Goal: Transaction & Acquisition: Purchase product/service

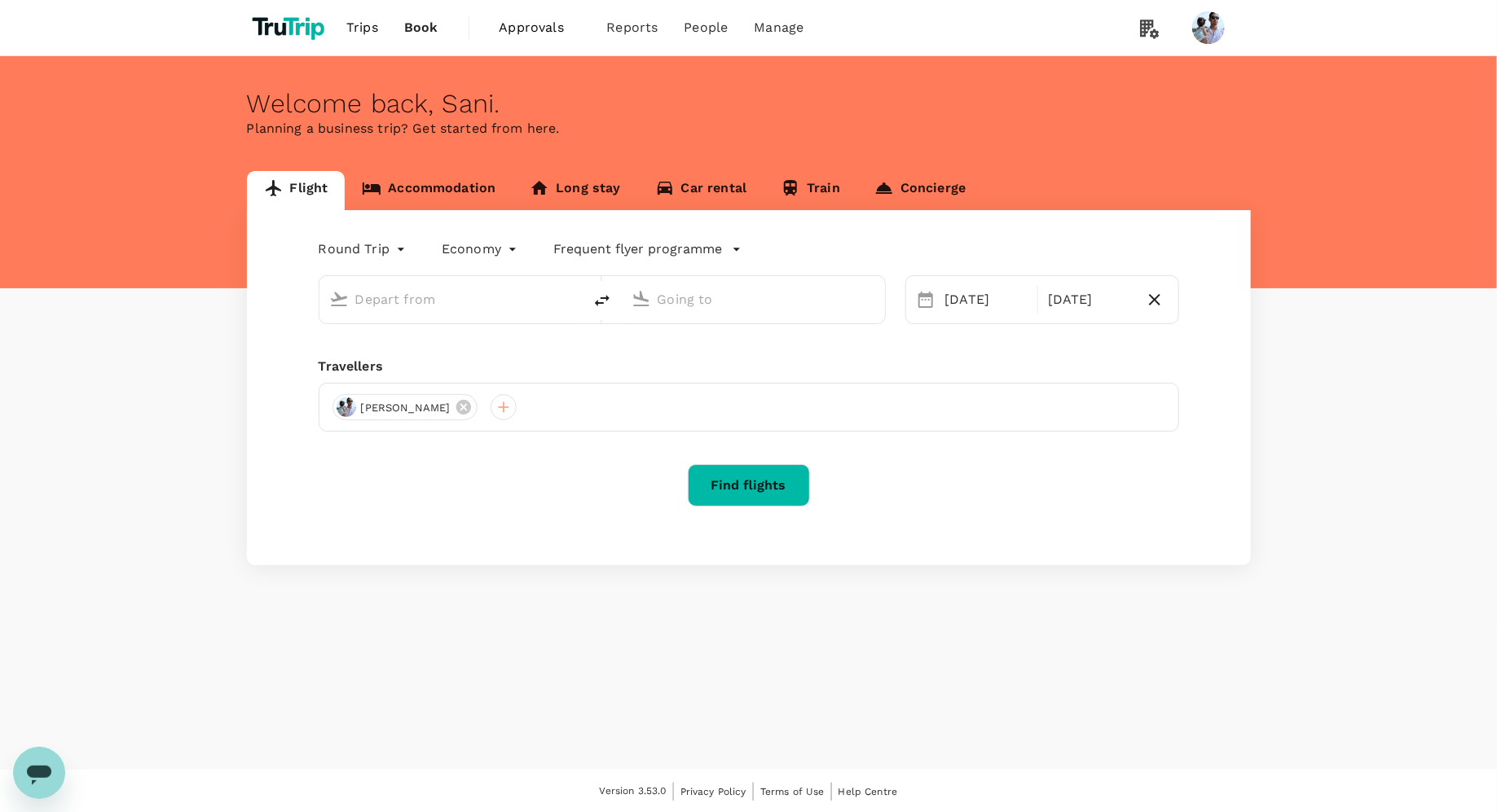
type input "[GEOGRAPHIC_DATA], [GEOGRAPHIC_DATA] (any)"
type input "Soekarno-Hatta Intl (CGK)"
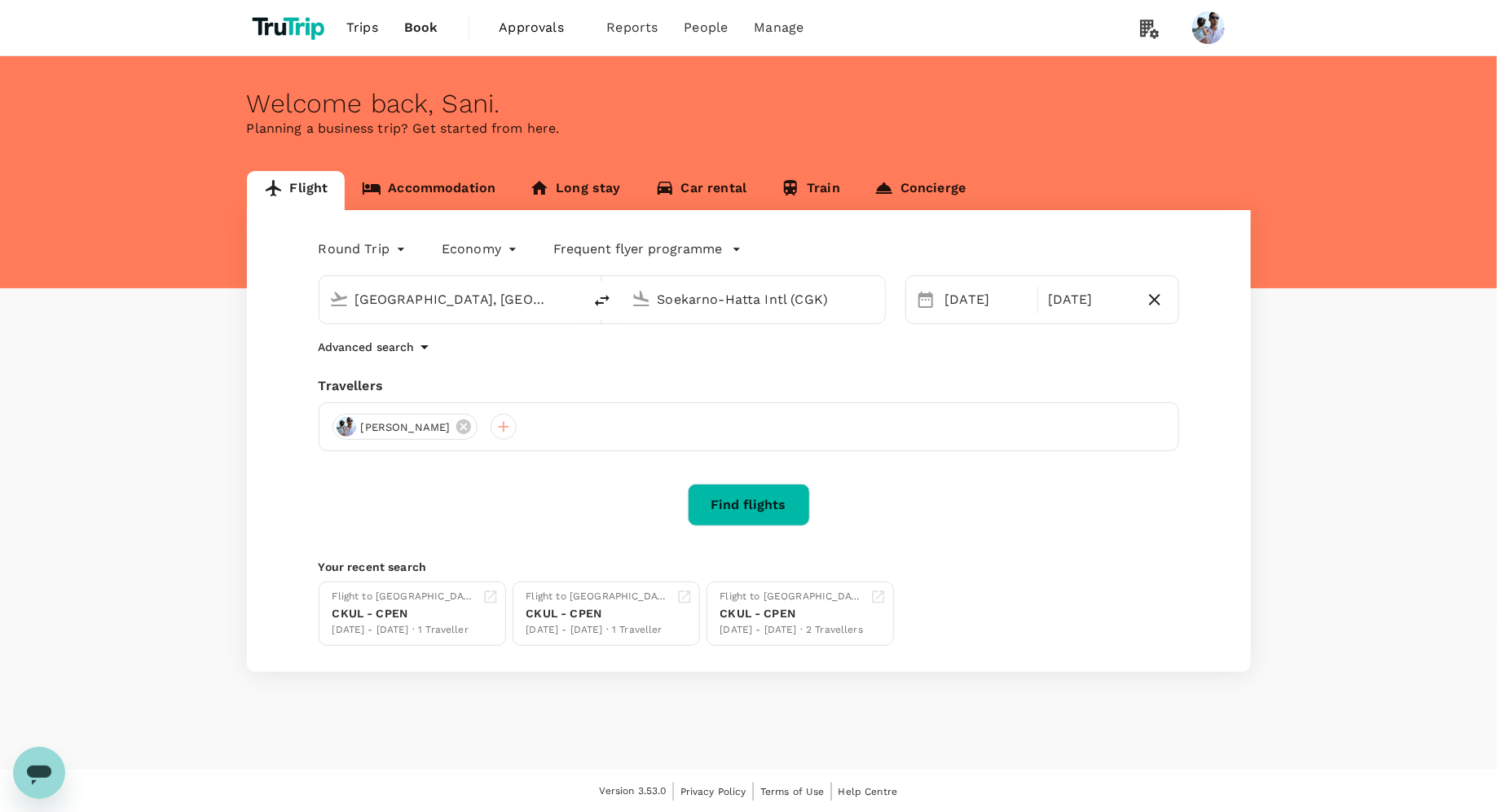
click at [1283, 384] on div "Flight Accommodation Long stay Car rental Train Concierge Round Trip roundtrip …" at bounding box center [748, 422] width 1497 height 501
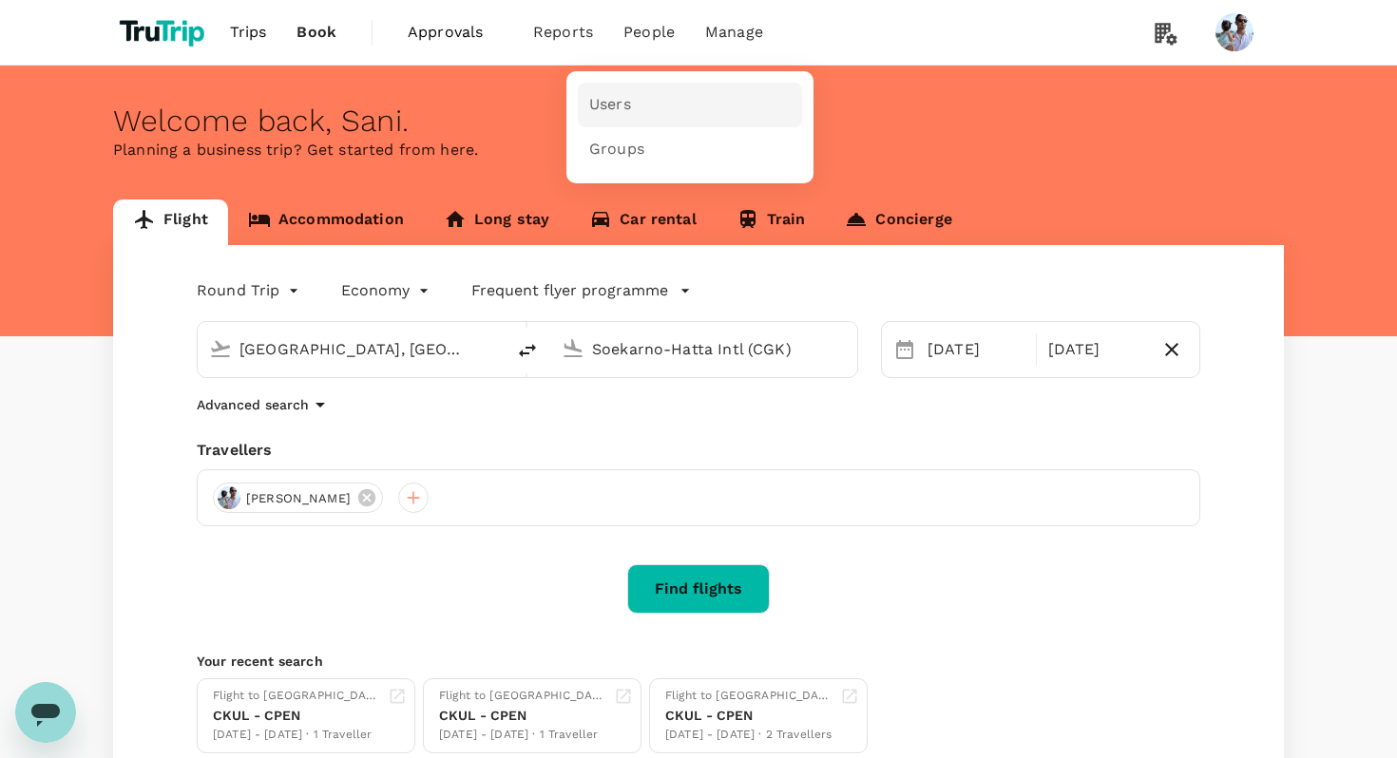
click at [630, 99] on link "Users" at bounding box center [690, 105] width 224 height 45
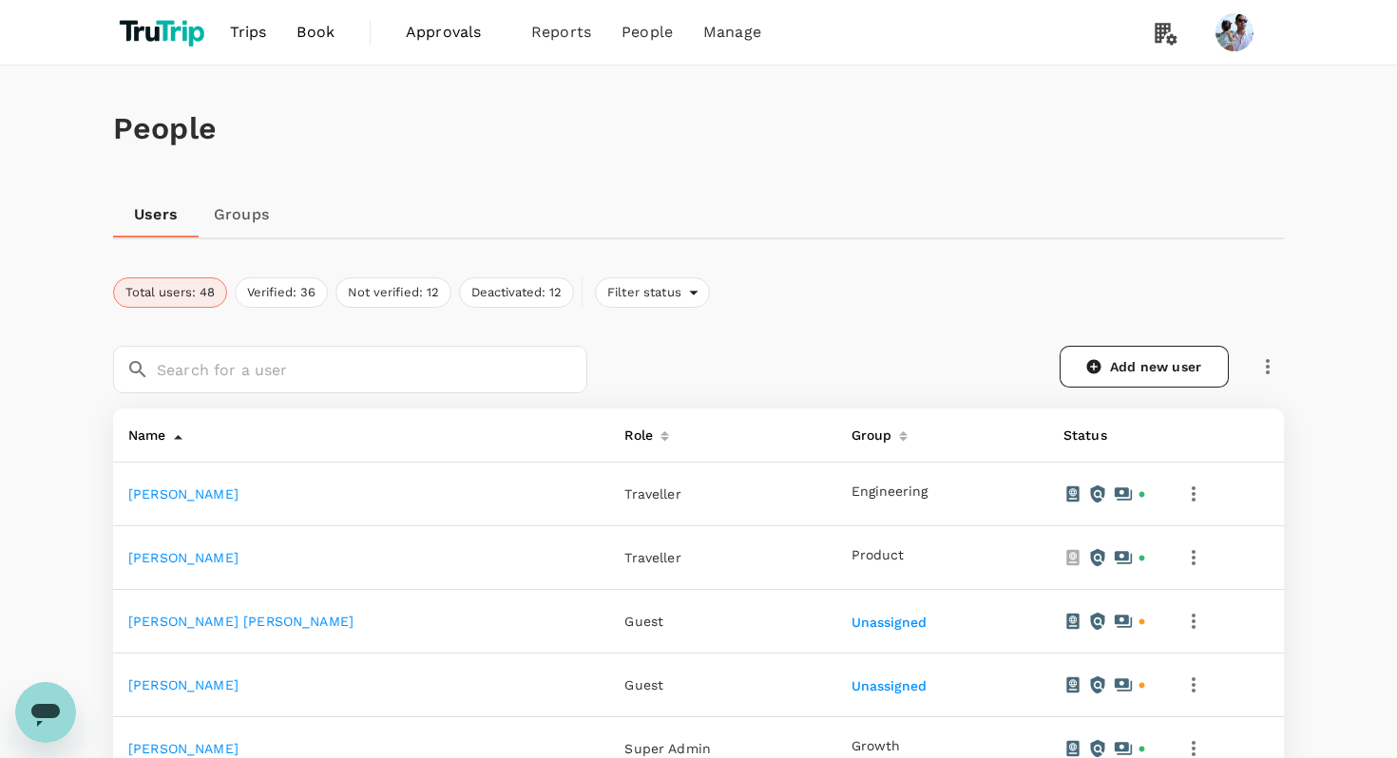
click at [250, 227] on link "Groups" at bounding box center [242, 215] width 86 height 46
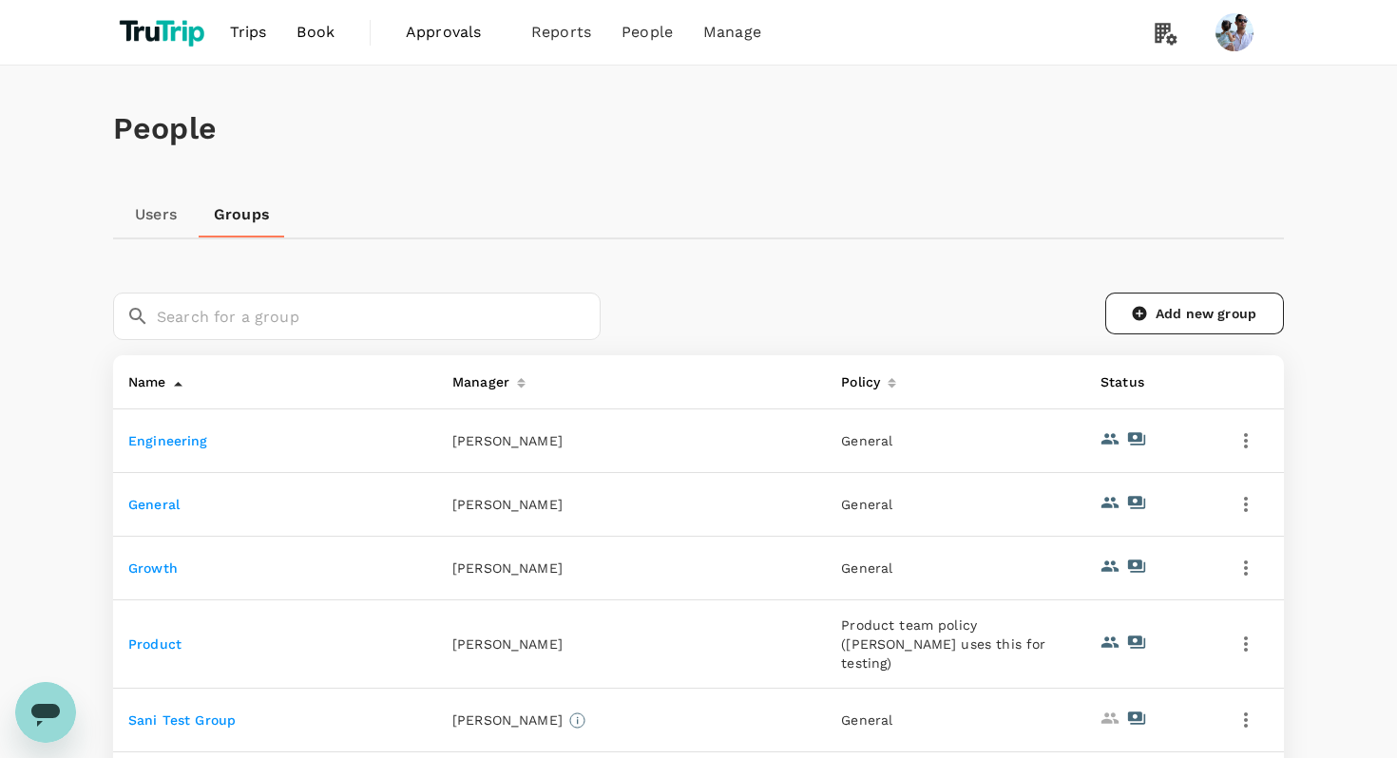
click at [184, 446] on link "Engineering" at bounding box center [168, 440] width 80 height 15
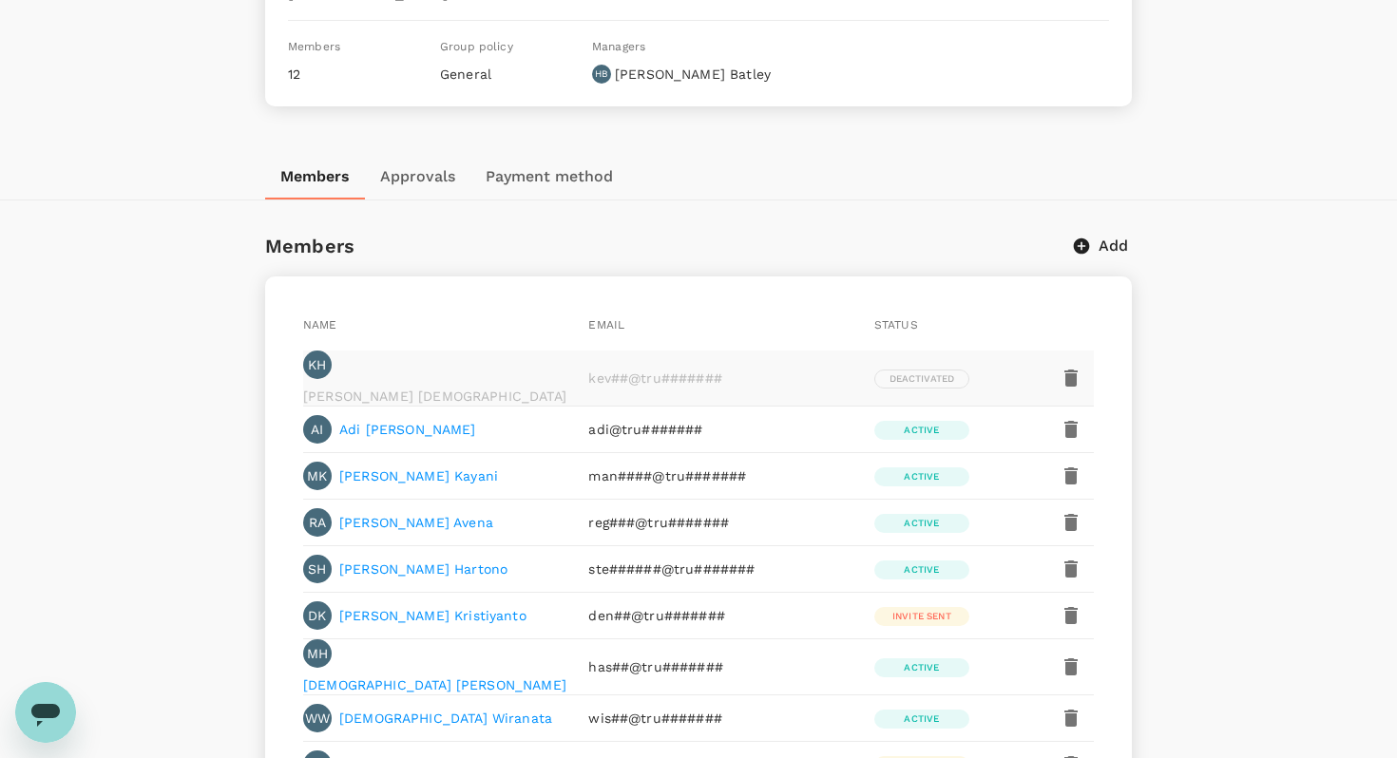
scroll to position [197, 0]
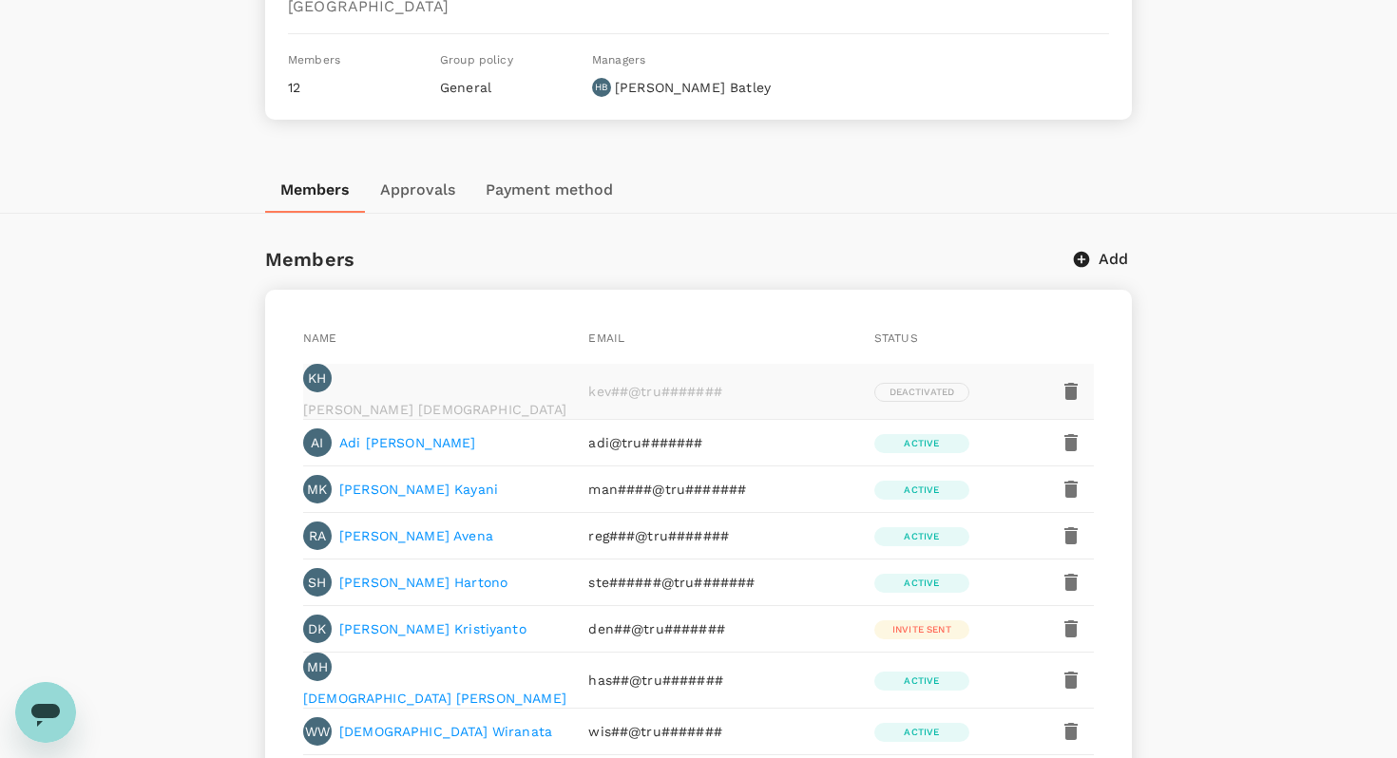
click at [1062, 386] on icon "button" at bounding box center [1070, 391] width 23 height 23
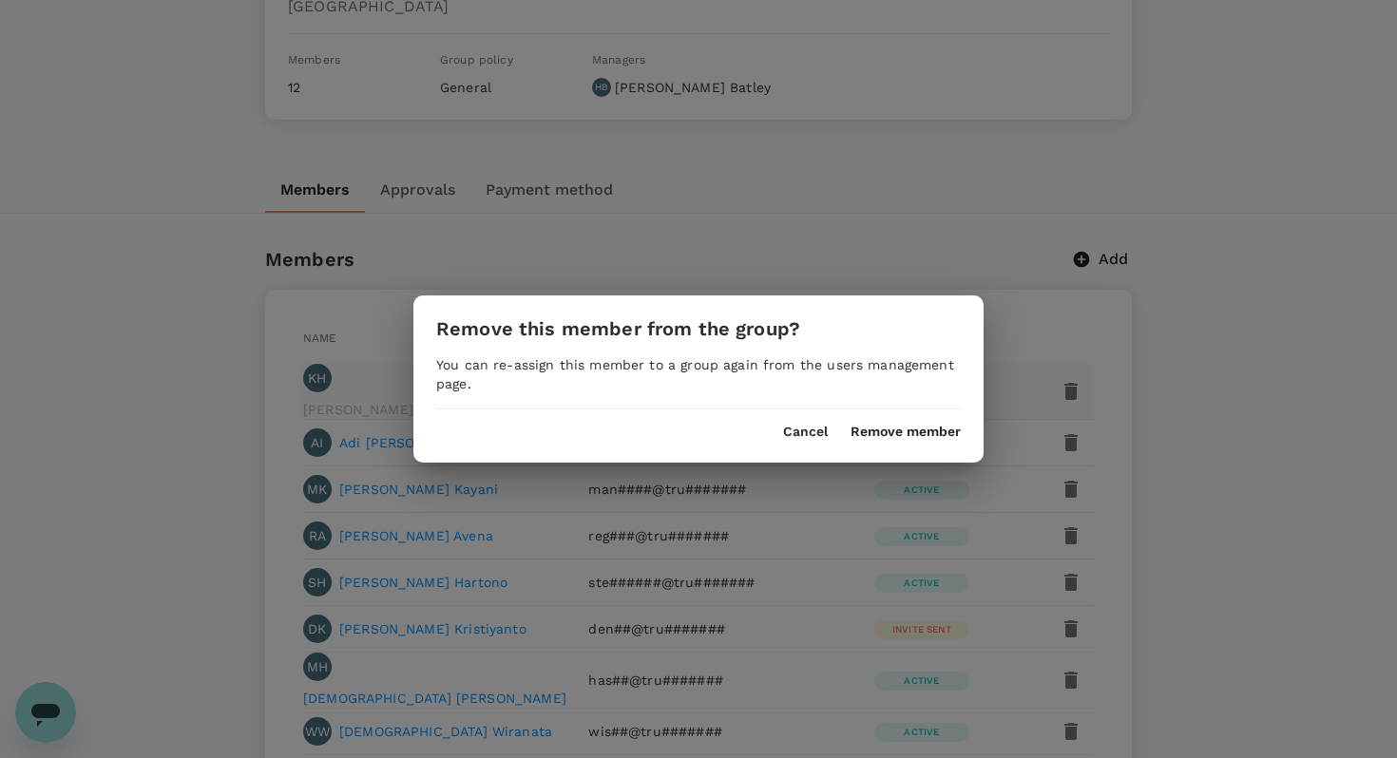
click at [918, 439] on button "Remove member" at bounding box center [905, 432] width 110 height 15
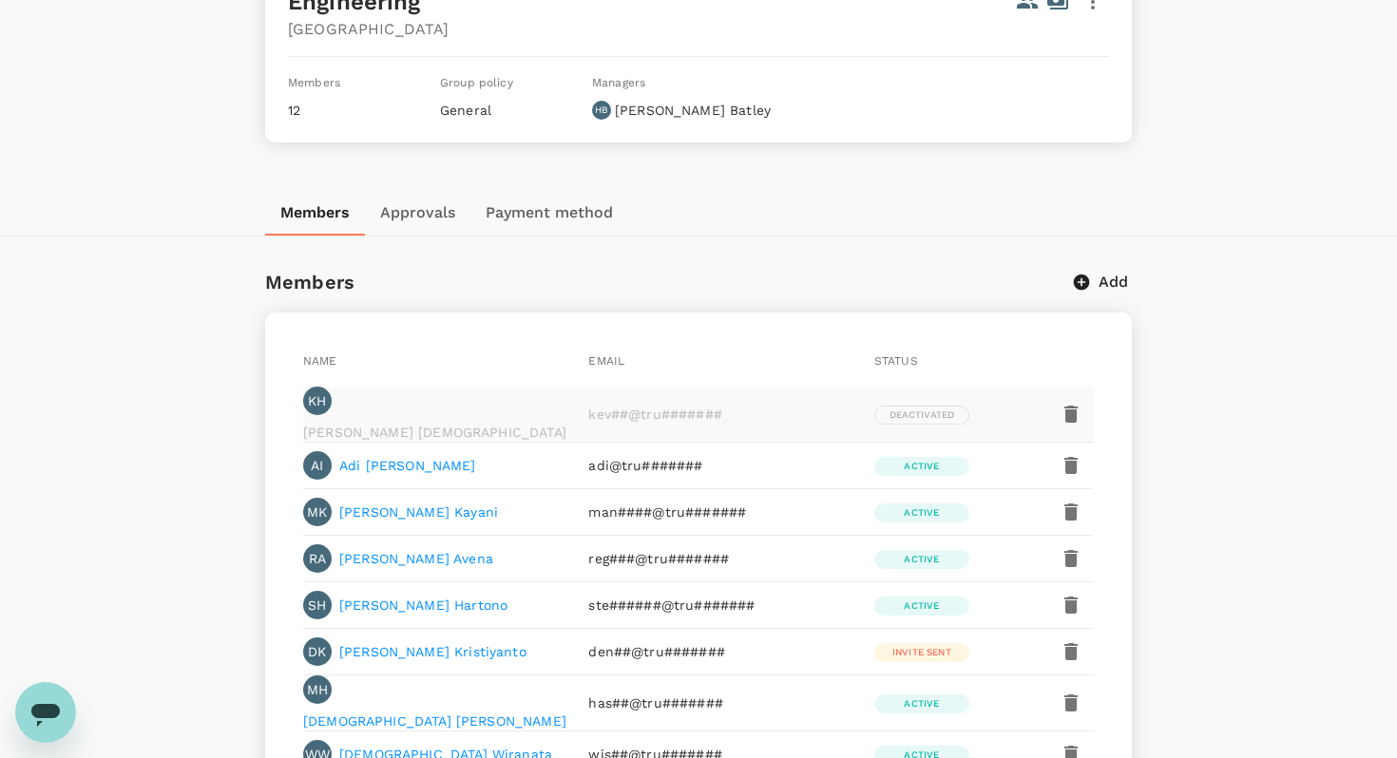
scroll to position [115, 0]
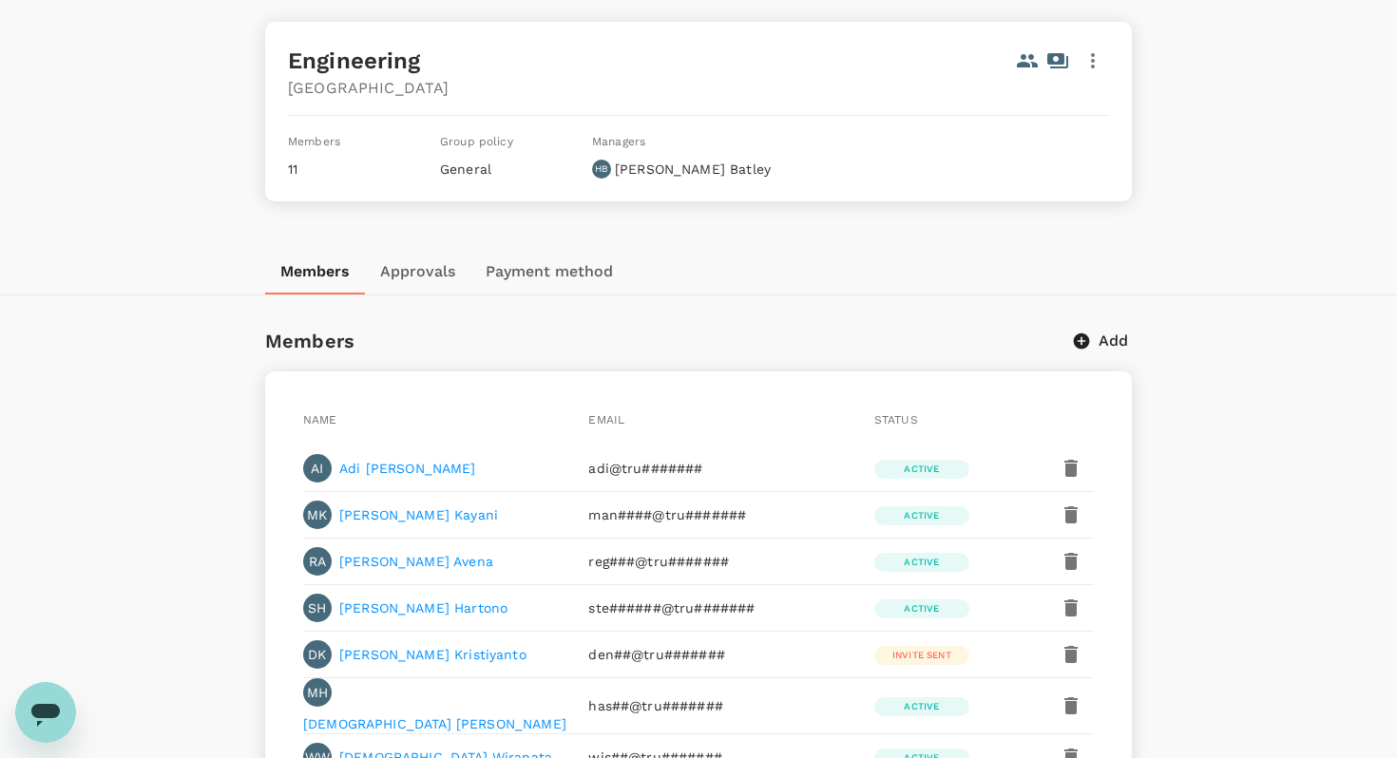
click at [380, 465] on p "[PERSON_NAME]" at bounding box center [407, 468] width 137 height 19
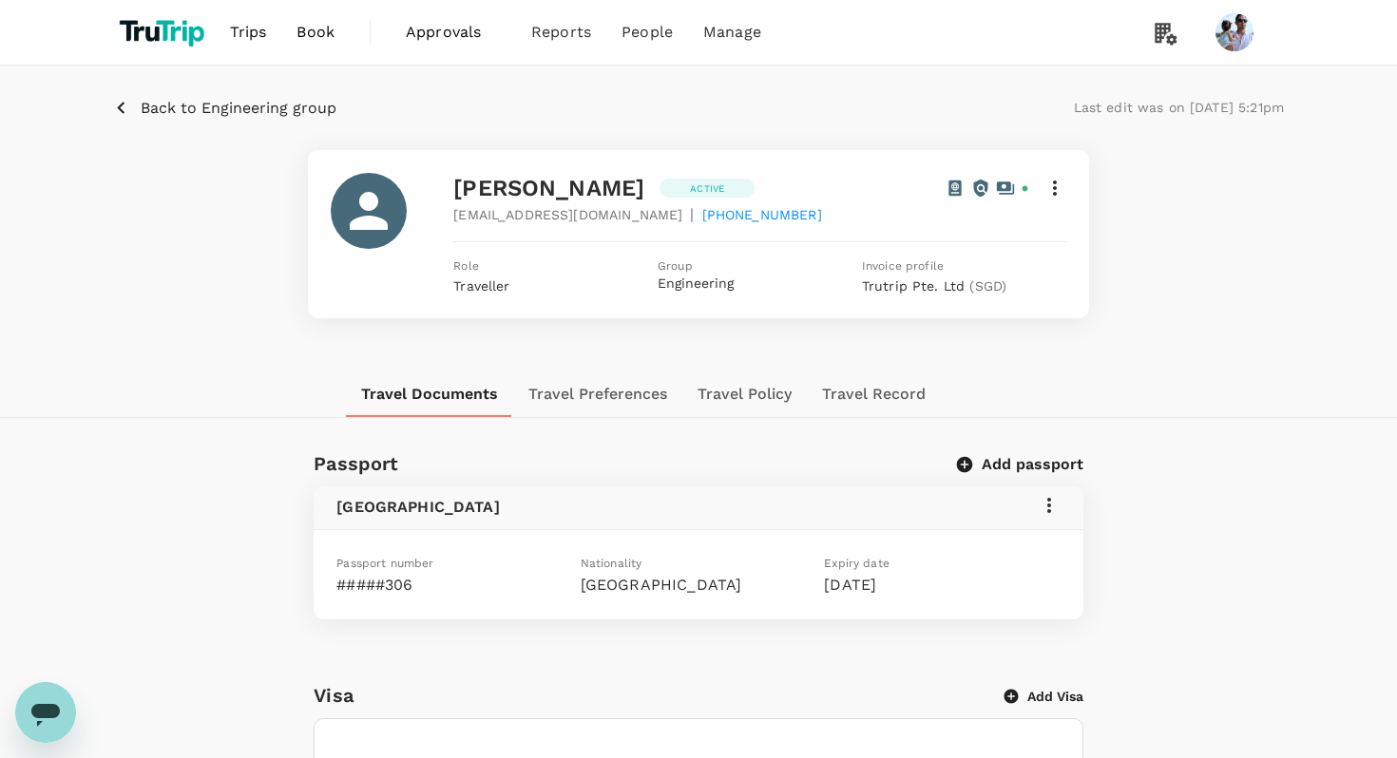
click at [270, 105] on span "Engineering group" at bounding box center [268, 108] width 135 height 18
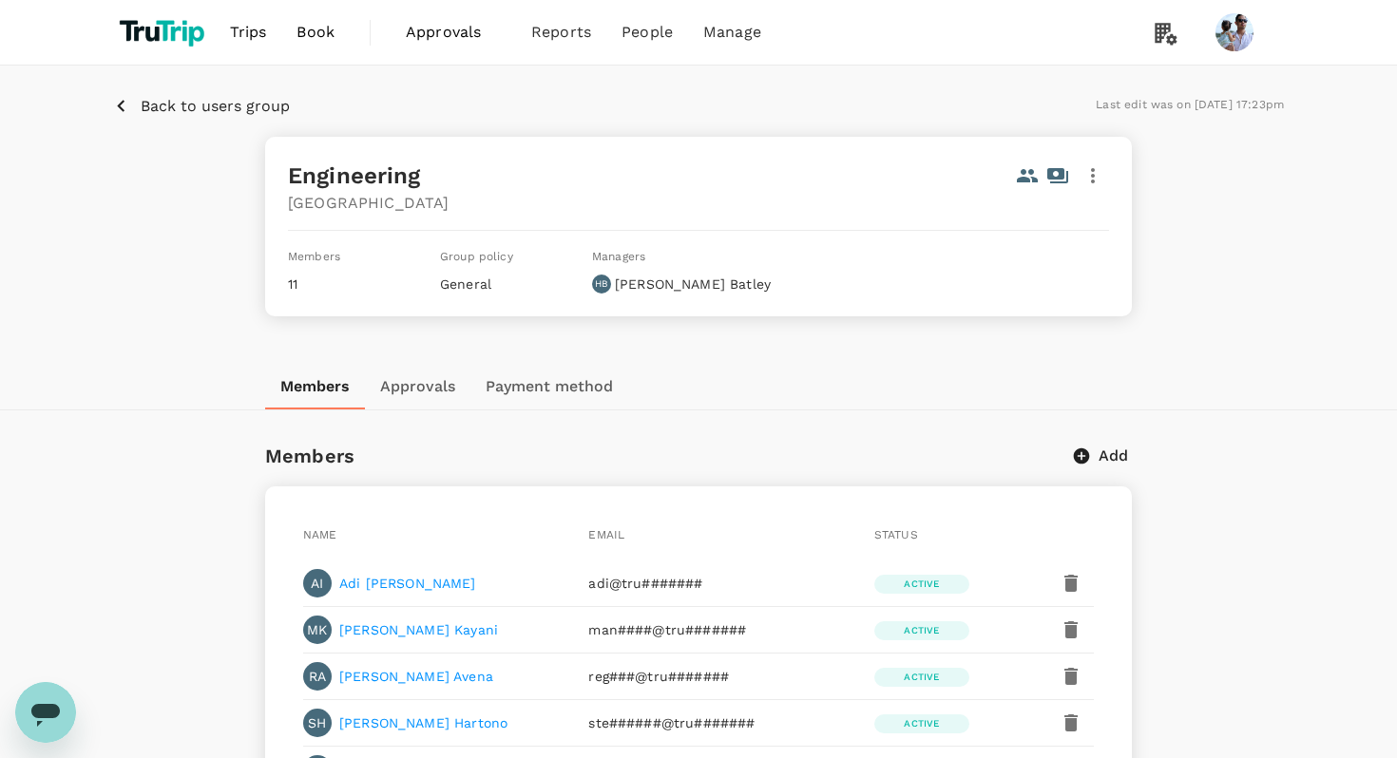
click at [225, 108] on p "Back to users group" at bounding box center [215, 106] width 149 height 23
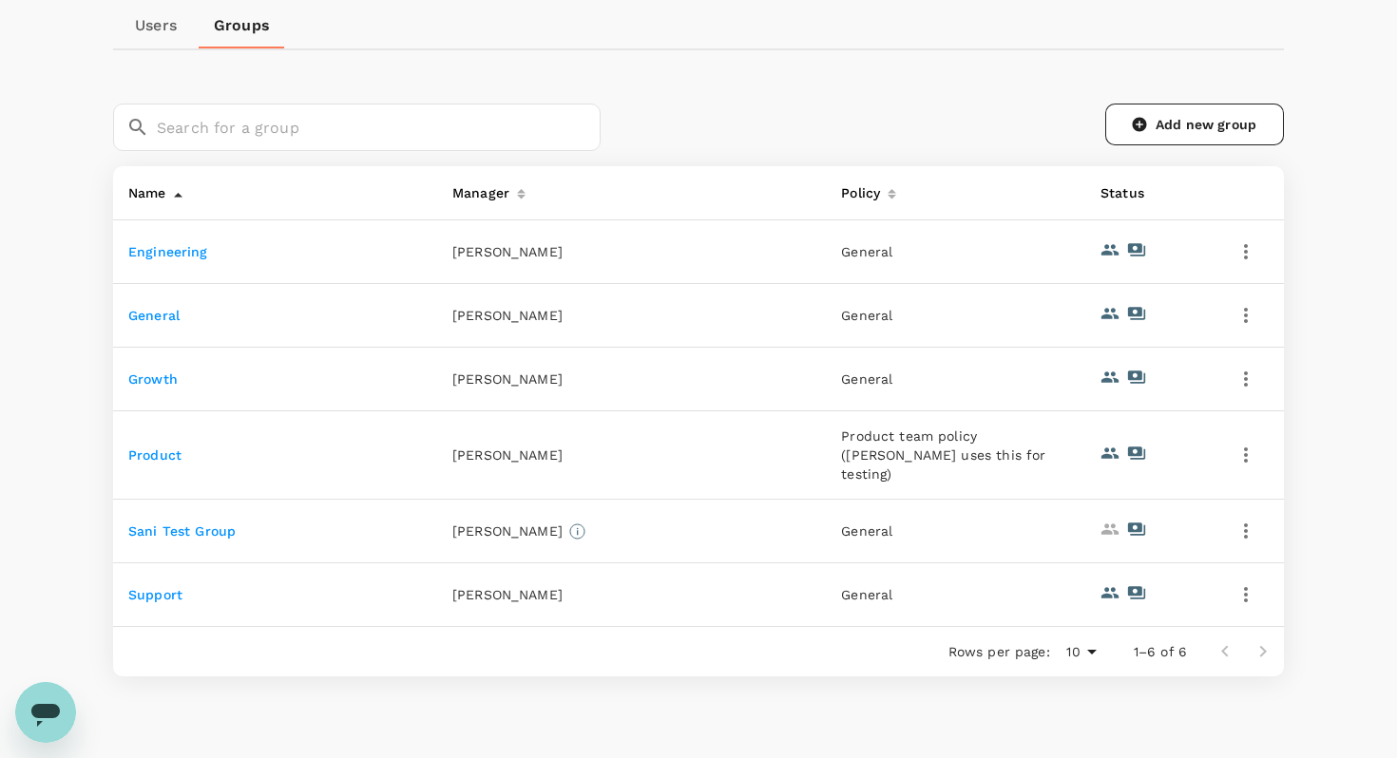
scroll to position [237, 0]
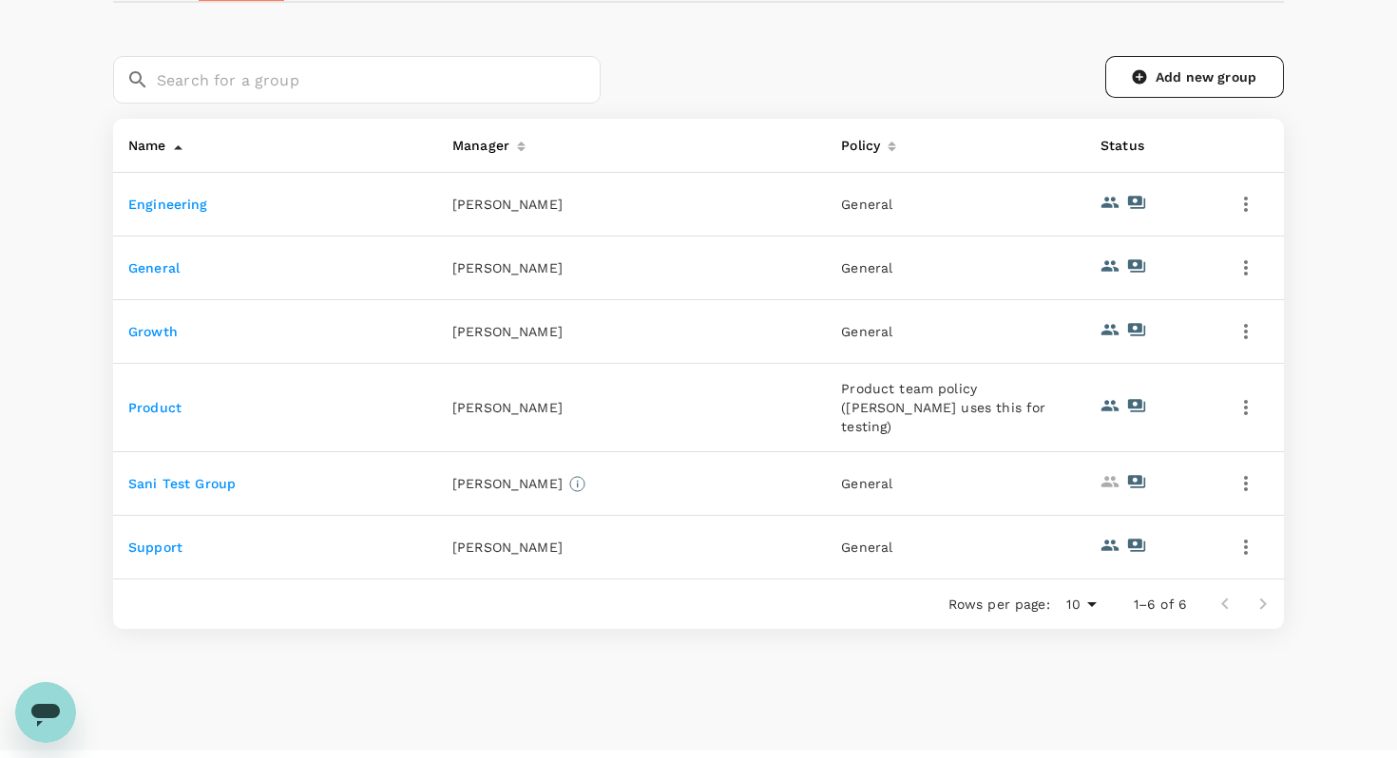
click at [153, 400] on link "Product" at bounding box center [154, 407] width 53 height 15
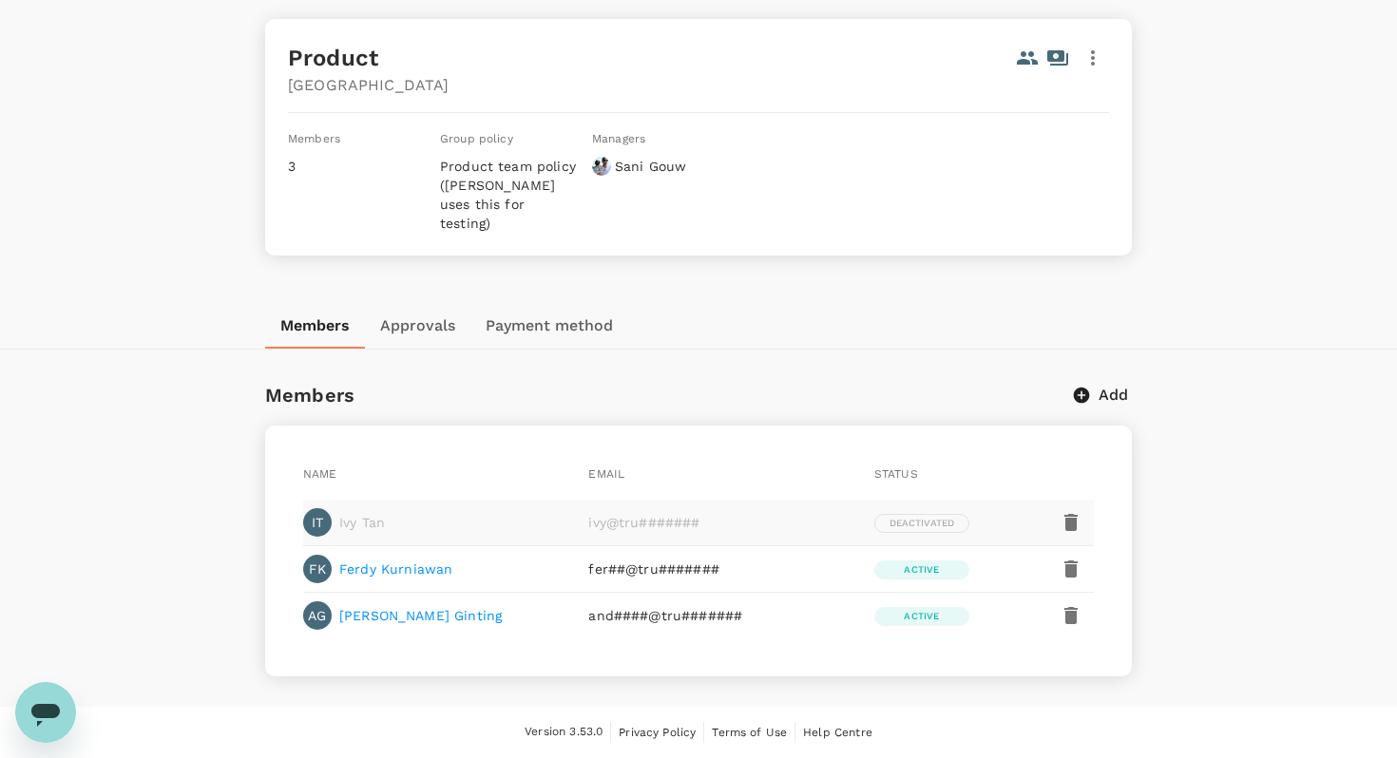
scroll to position [96, 0]
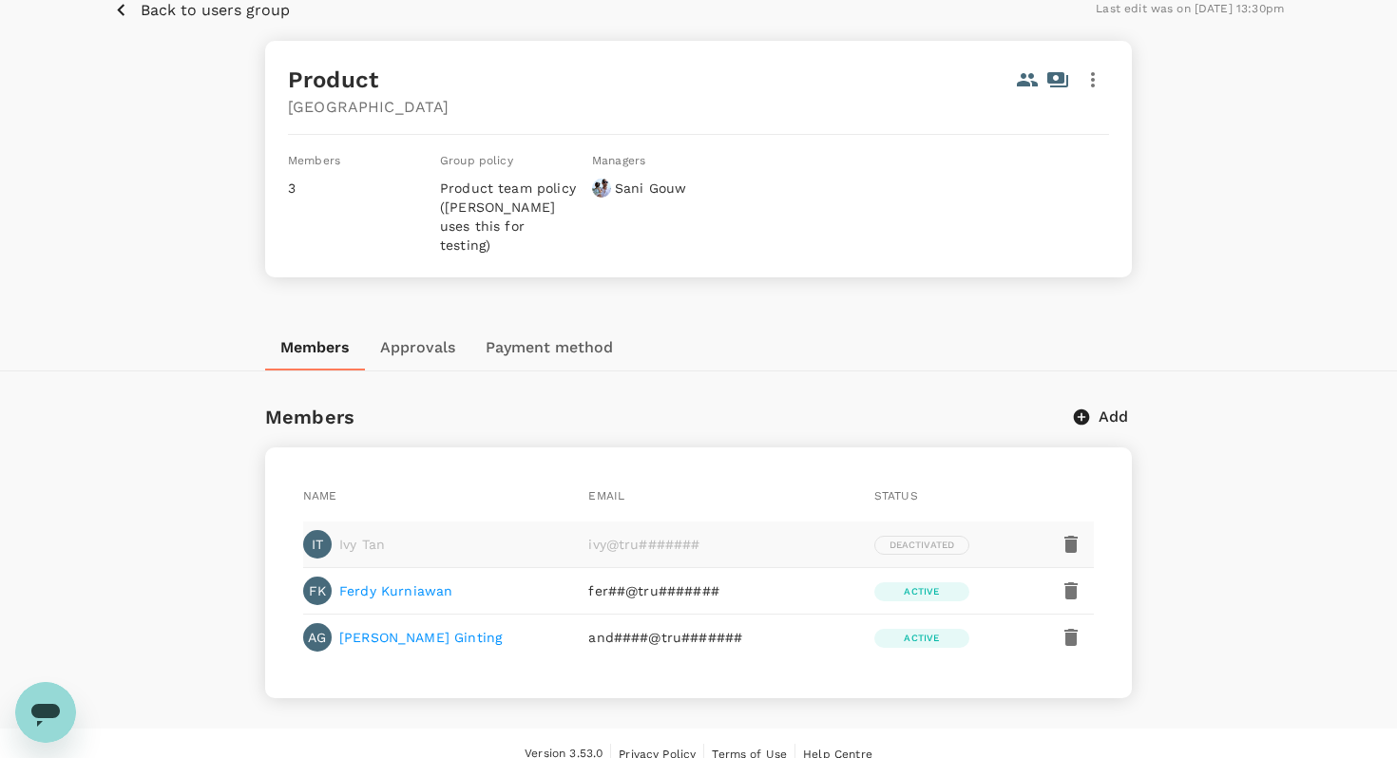
click at [1075, 533] on icon "button" at bounding box center [1070, 544] width 23 height 23
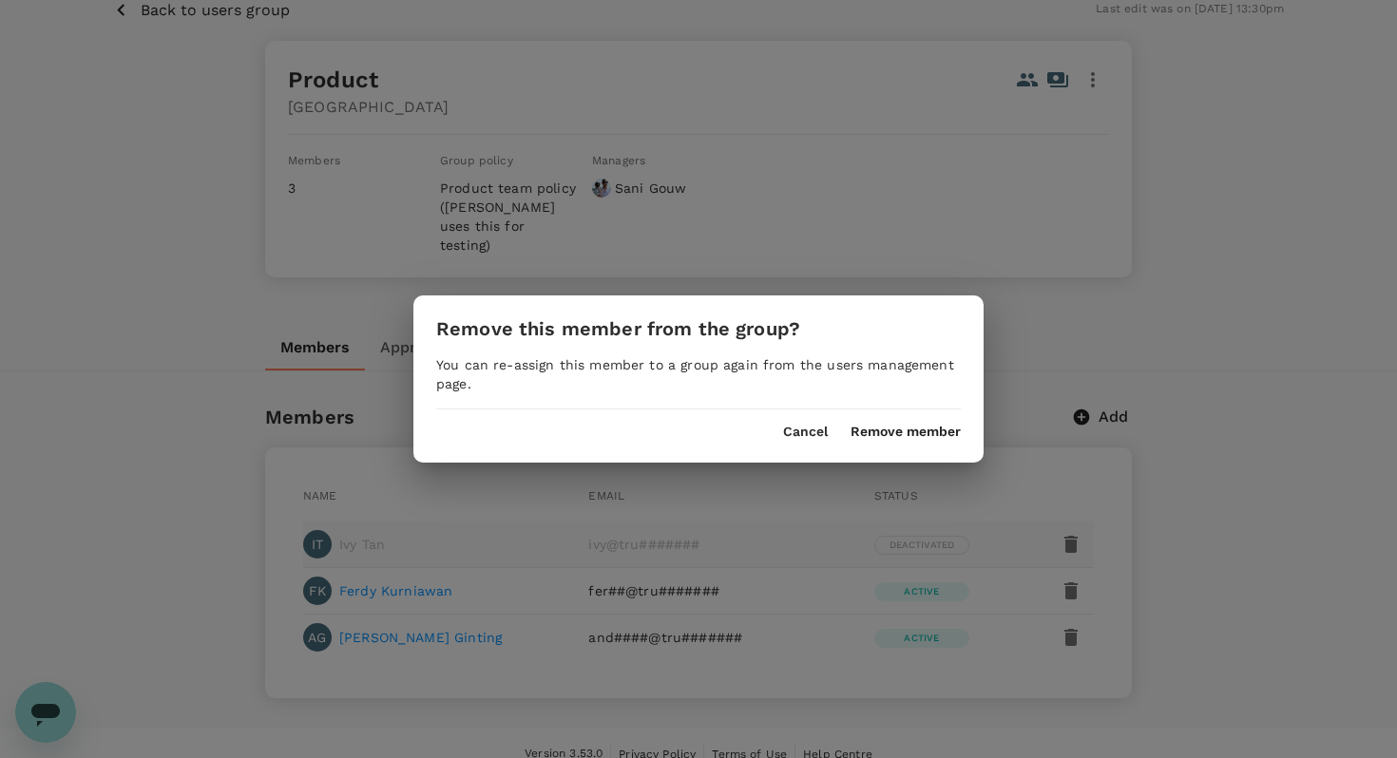
click at [919, 434] on button "Remove member" at bounding box center [905, 432] width 110 height 15
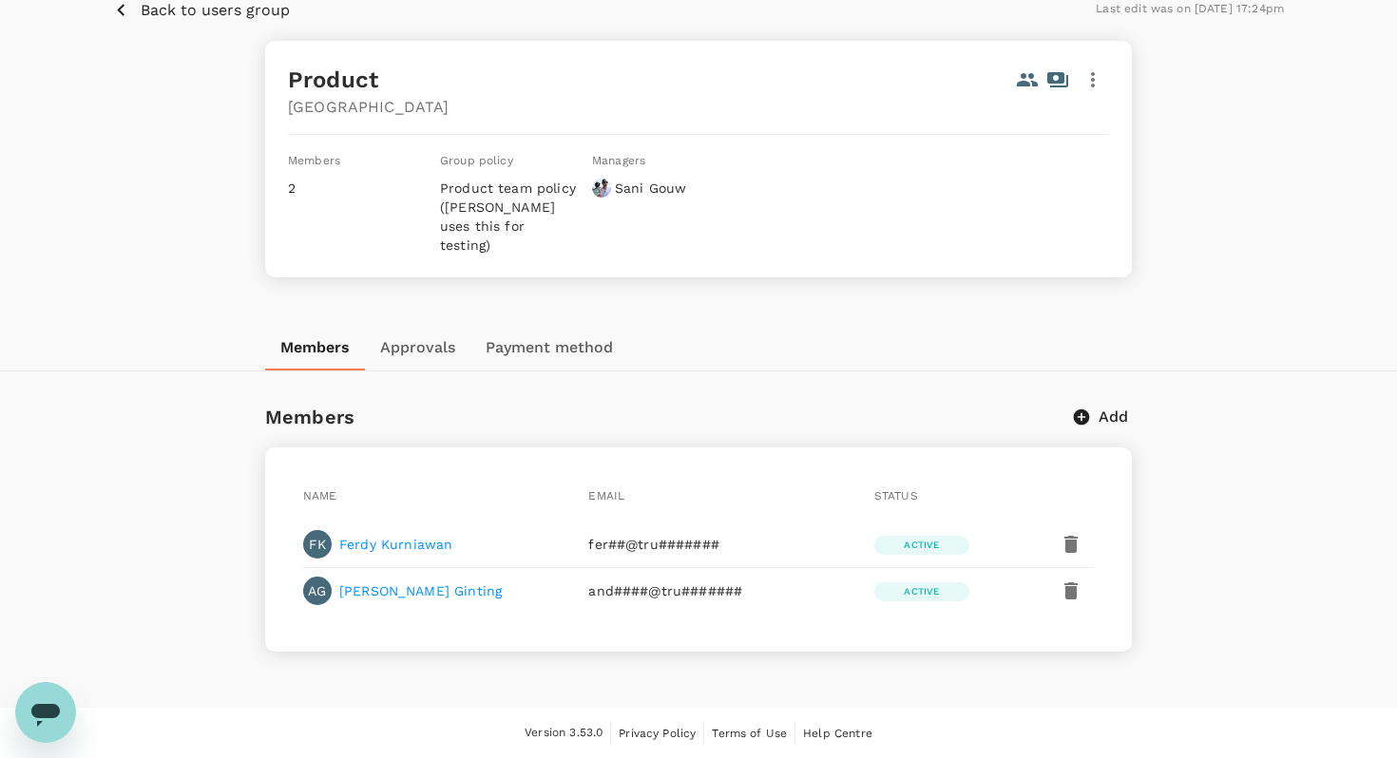
scroll to position [0, 0]
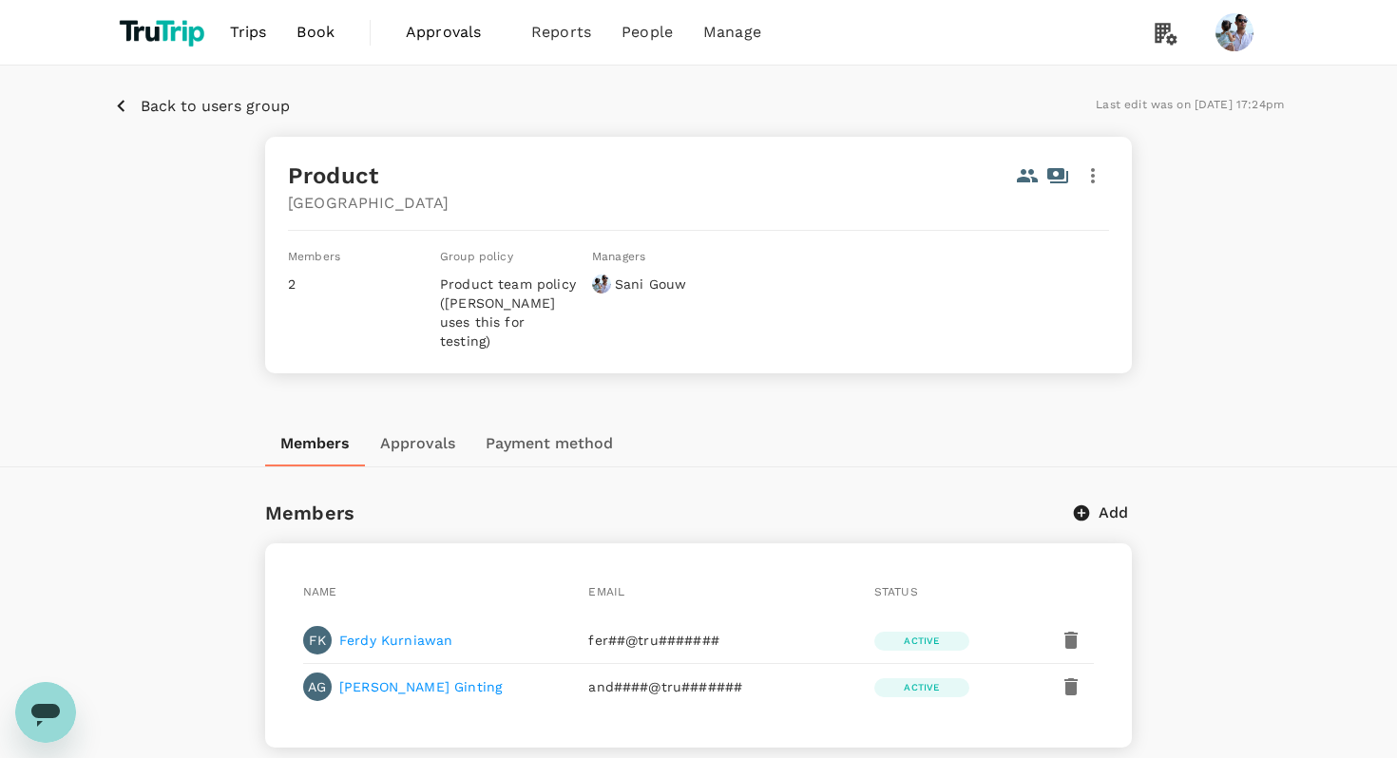
click at [212, 108] on p "Back to users group" at bounding box center [215, 106] width 149 height 23
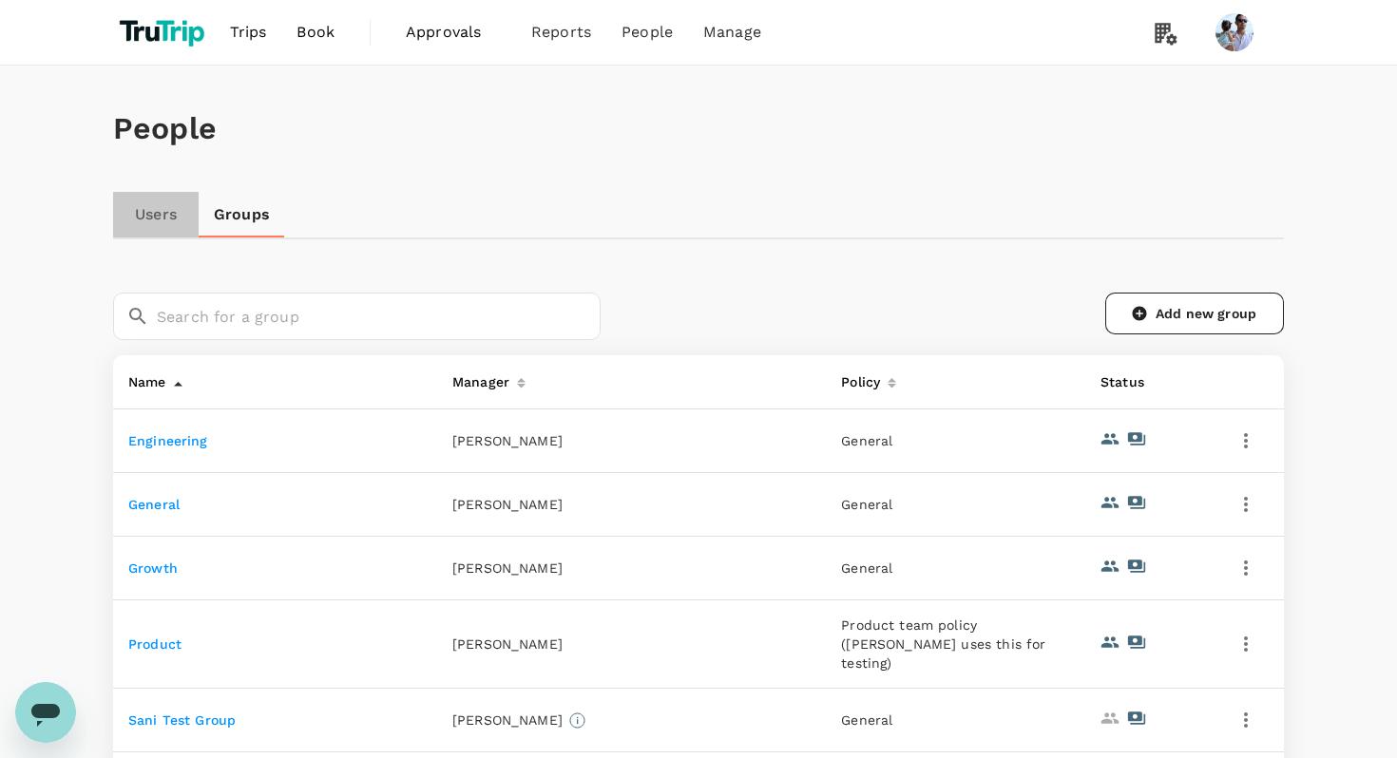
click at [159, 211] on link "Users" at bounding box center [156, 215] width 86 height 46
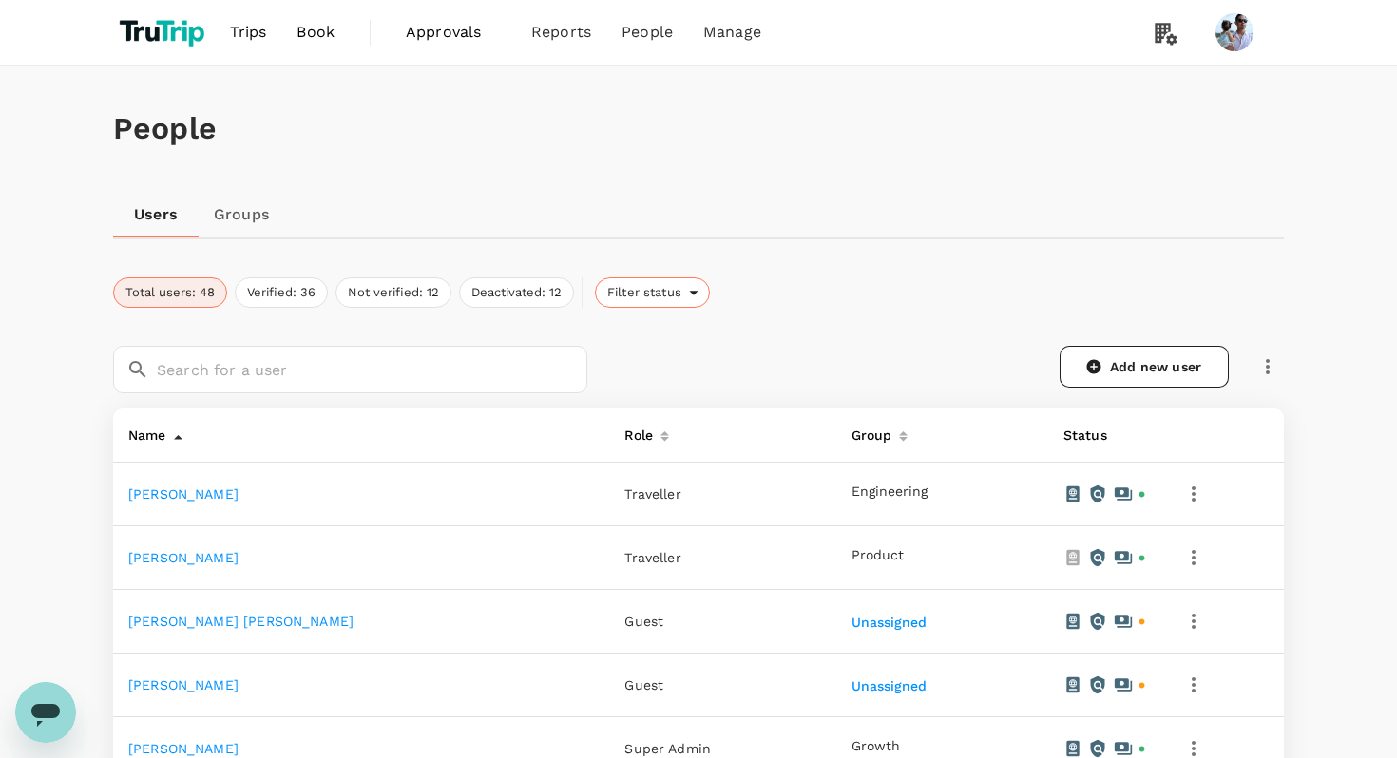
click at [682, 283] on div "Filter status" at bounding box center [652, 292] width 115 height 30
click at [934, 296] on div at bounding box center [698, 379] width 1397 height 758
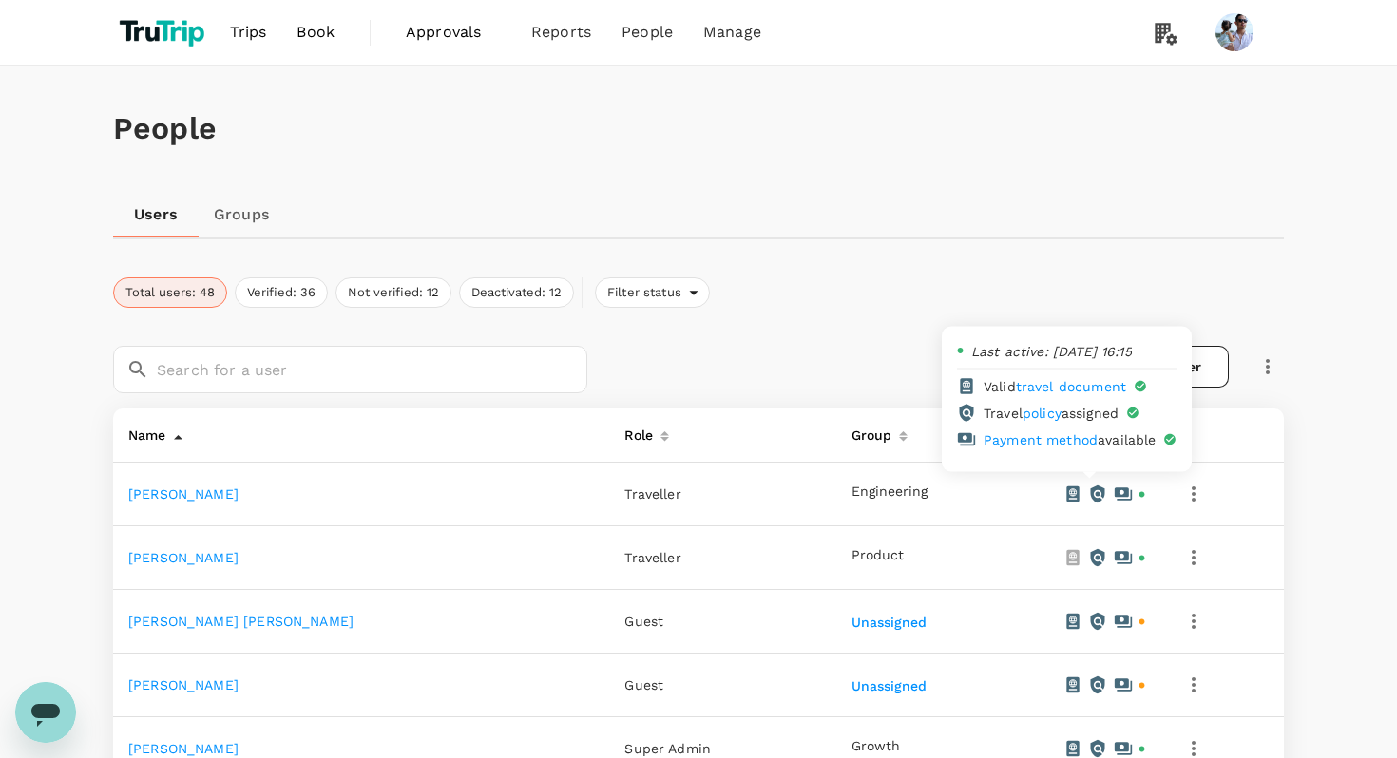
click at [1114, 500] on icon at bounding box center [1122, 494] width 17 height 12
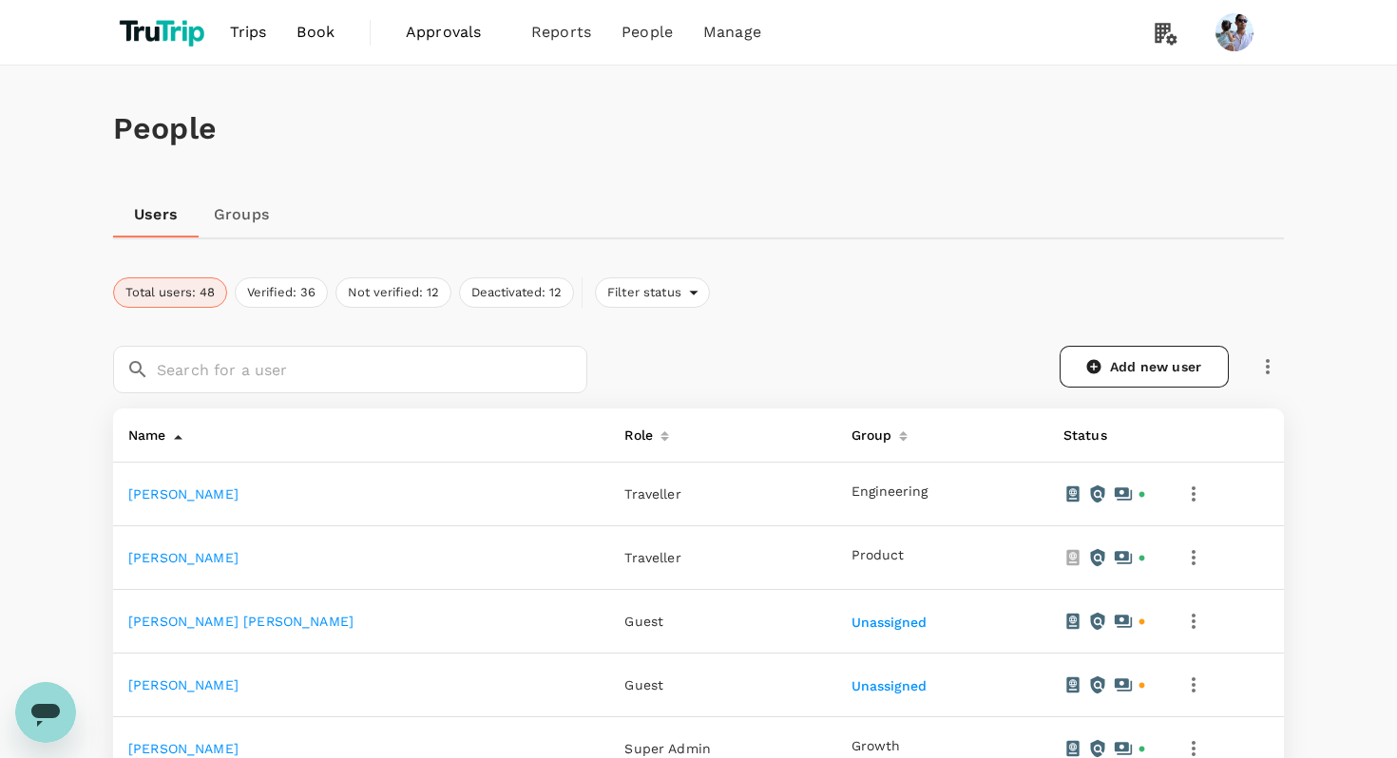
click at [1186, 490] on icon "button" at bounding box center [1193, 494] width 23 height 23
click at [968, 515] on div at bounding box center [698, 379] width 1397 height 758
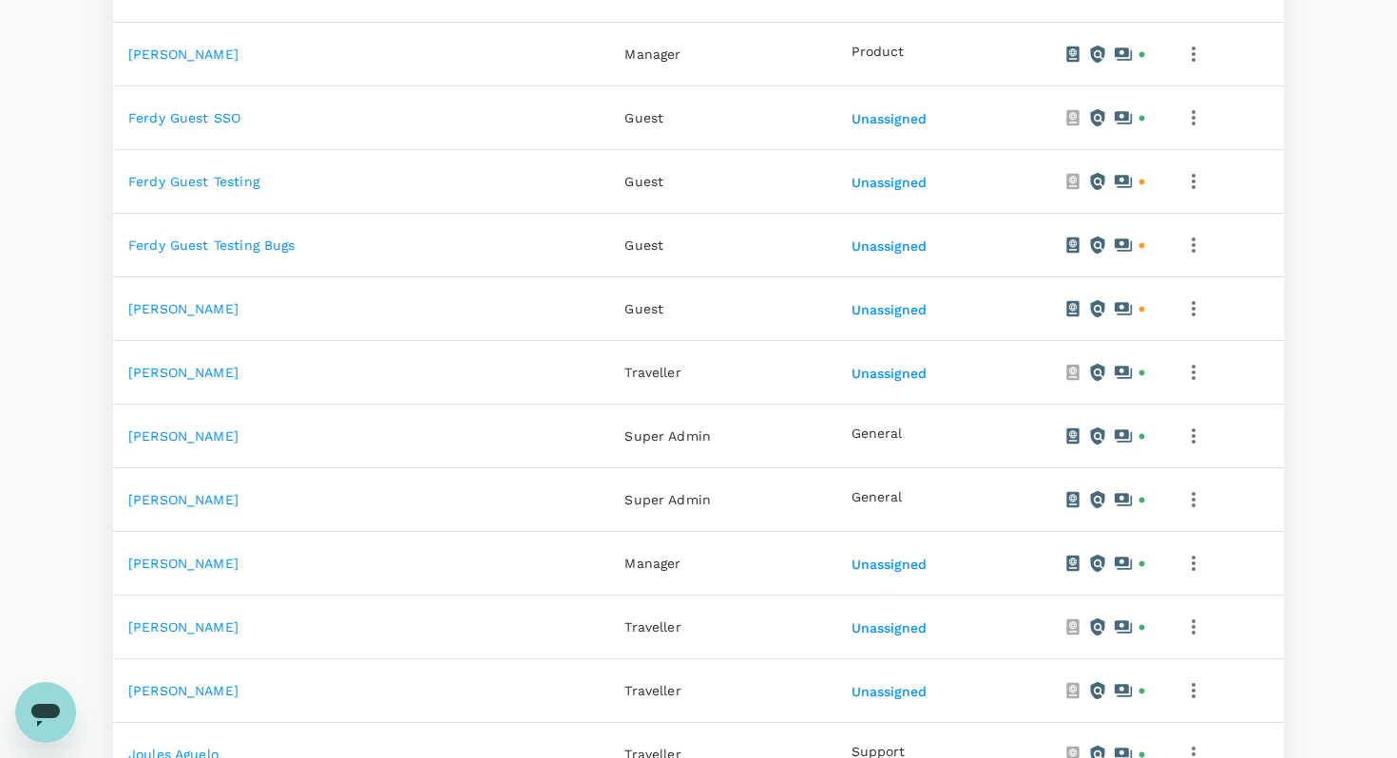
scroll to position [956, 0]
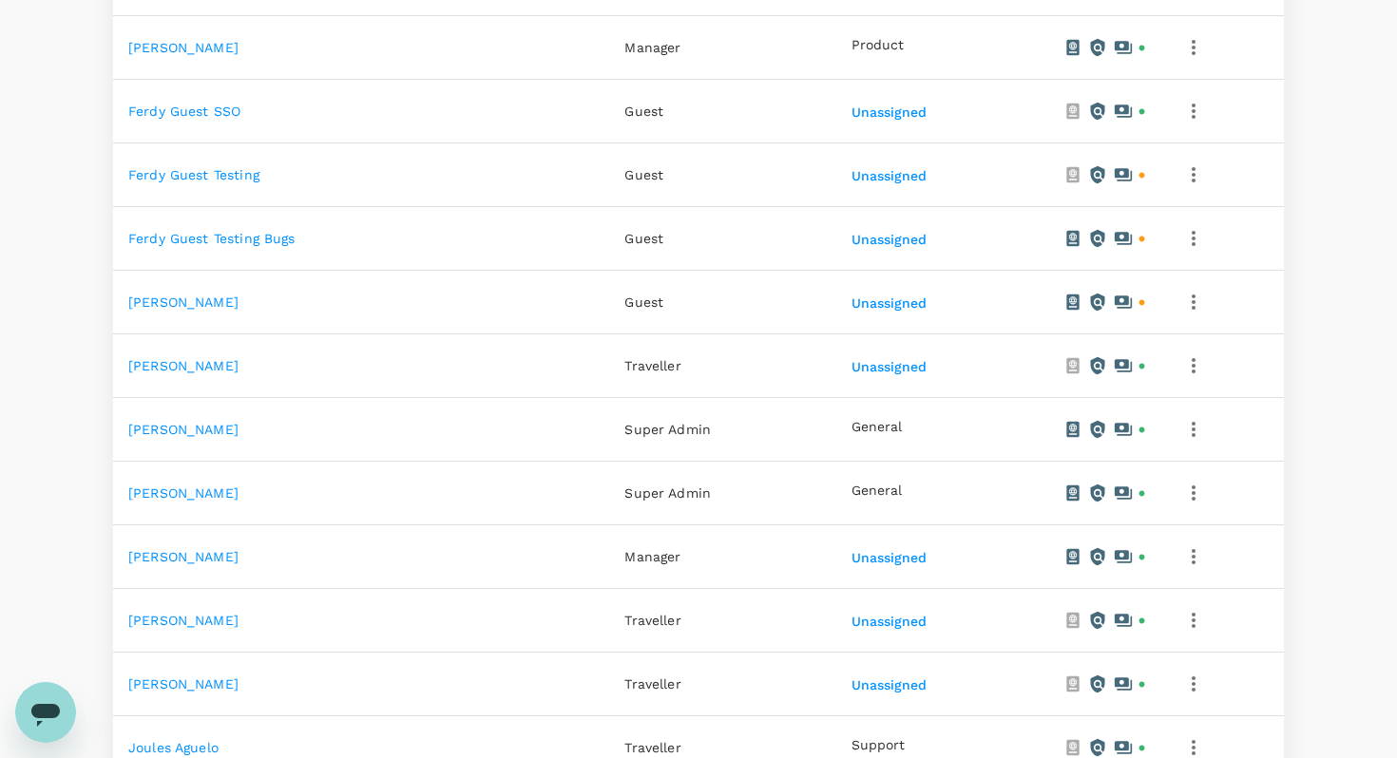
click at [229, 228] on td "Ferdy Guest Testing bugs" at bounding box center [361, 239] width 496 height 64
click at [233, 231] on link "Ferdy Guest Testing bugs" at bounding box center [211, 238] width 167 height 15
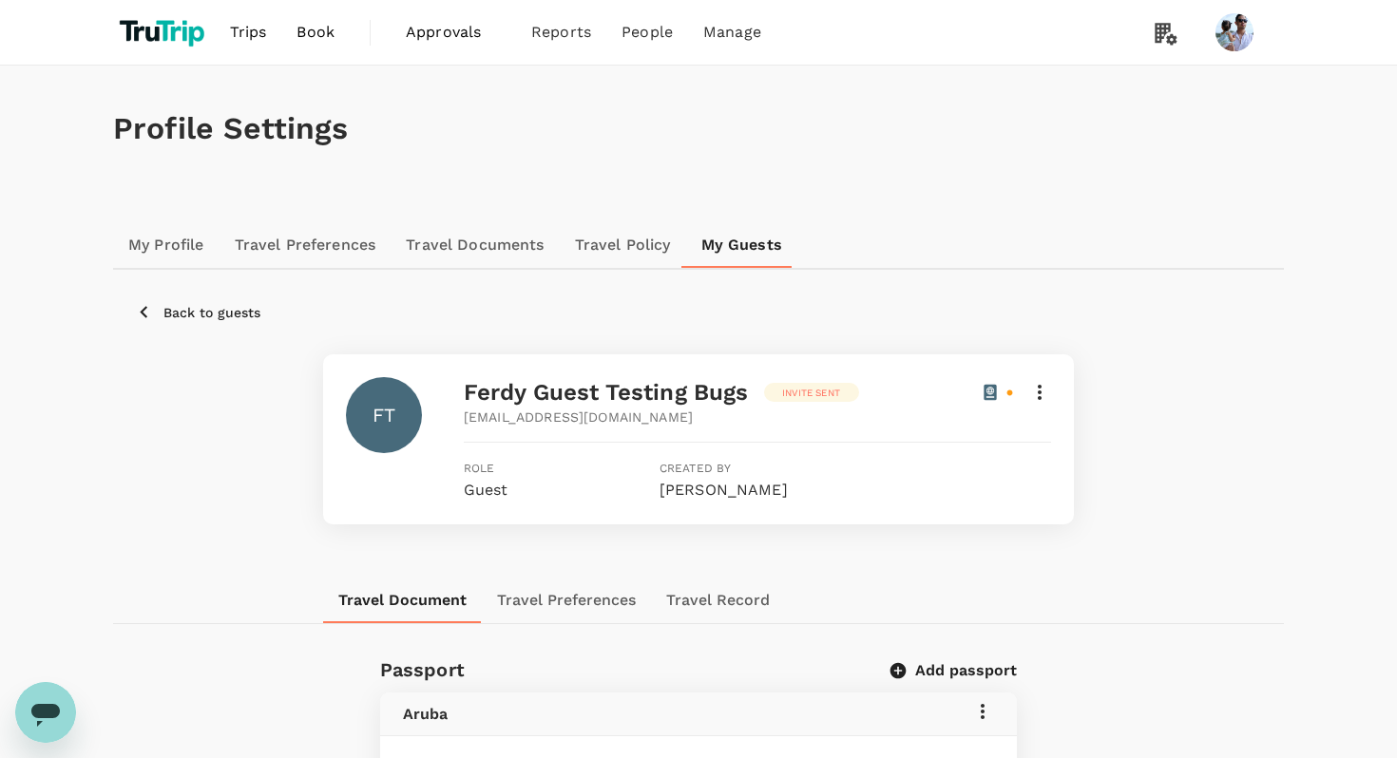
click at [176, 238] on link "My Profile" at bounding box center [166, 245] width 106 height 46
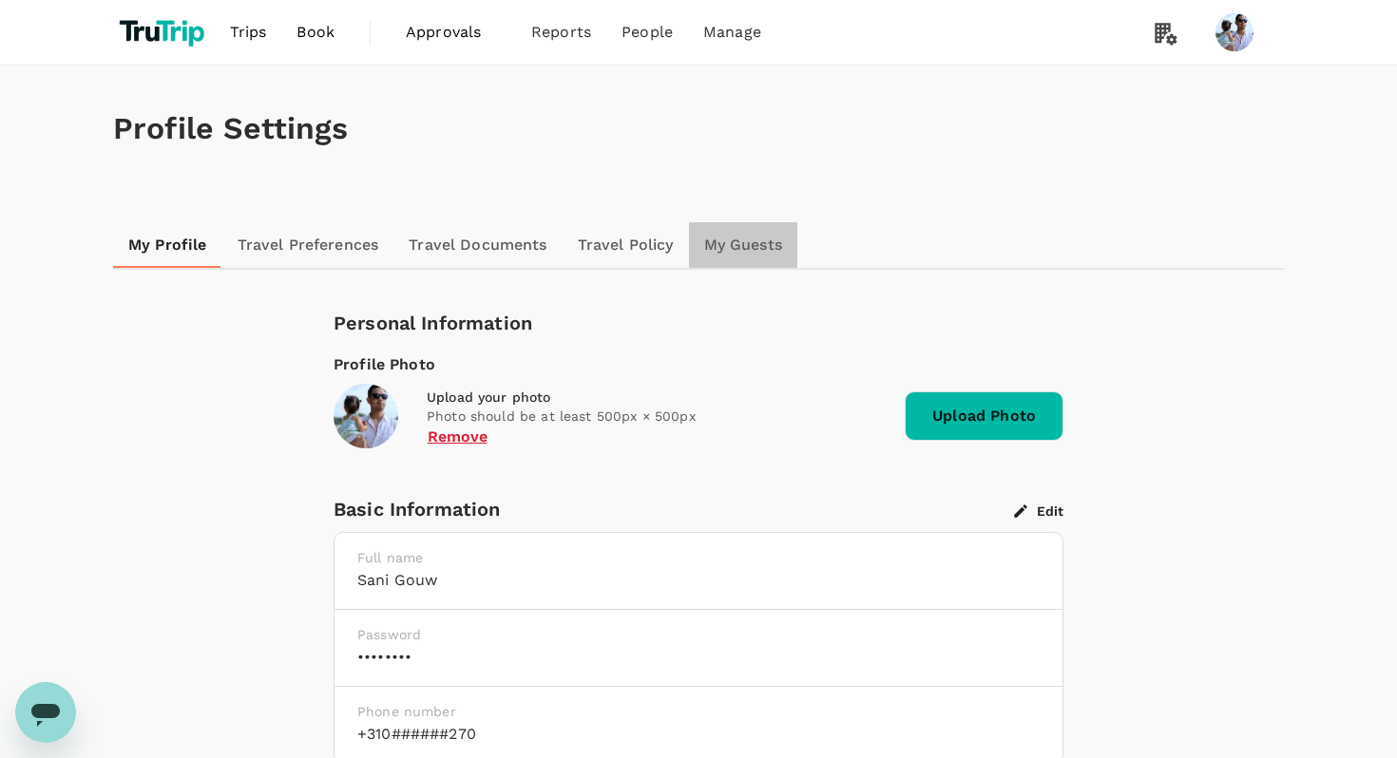
click at [768, 238] on link "My Guests" at bounding box center [743, 245] width 108 height 46
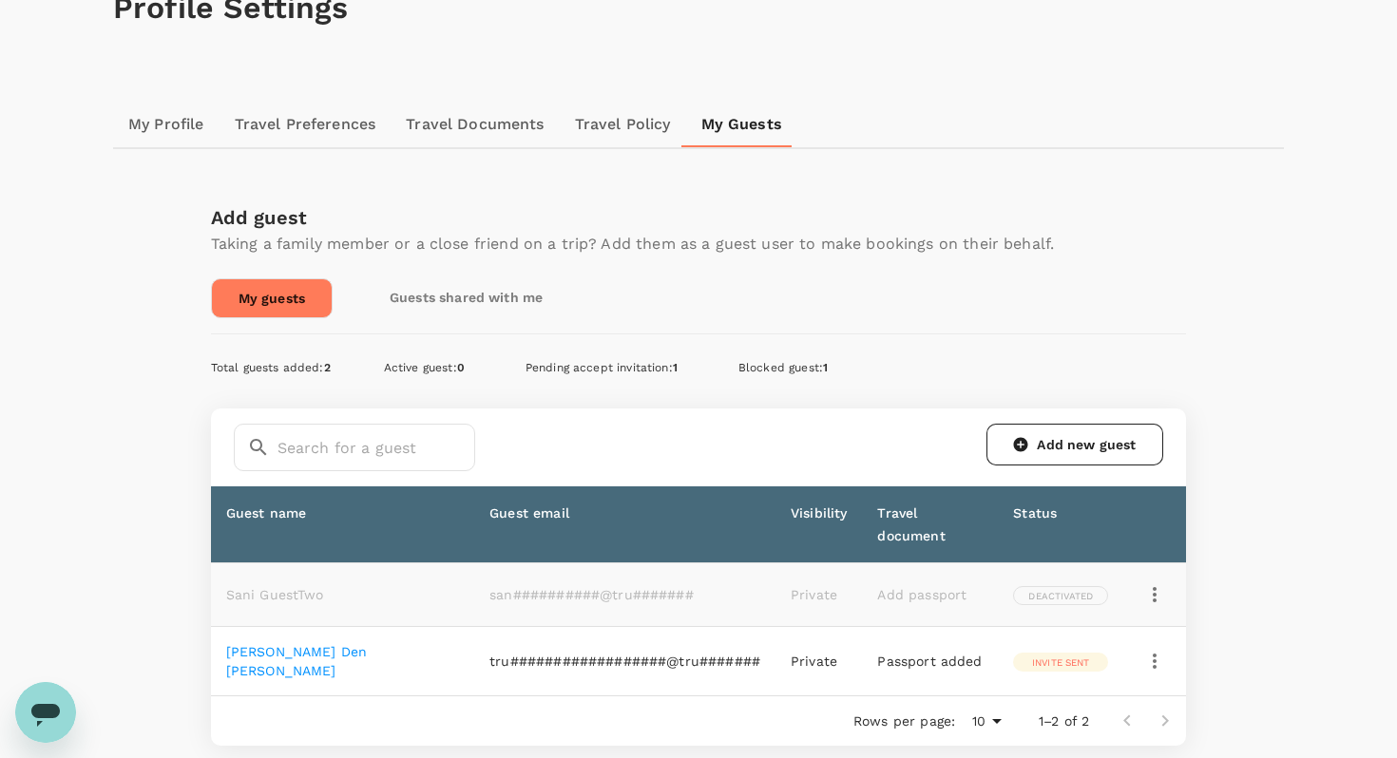
scroll to position [251, 0]
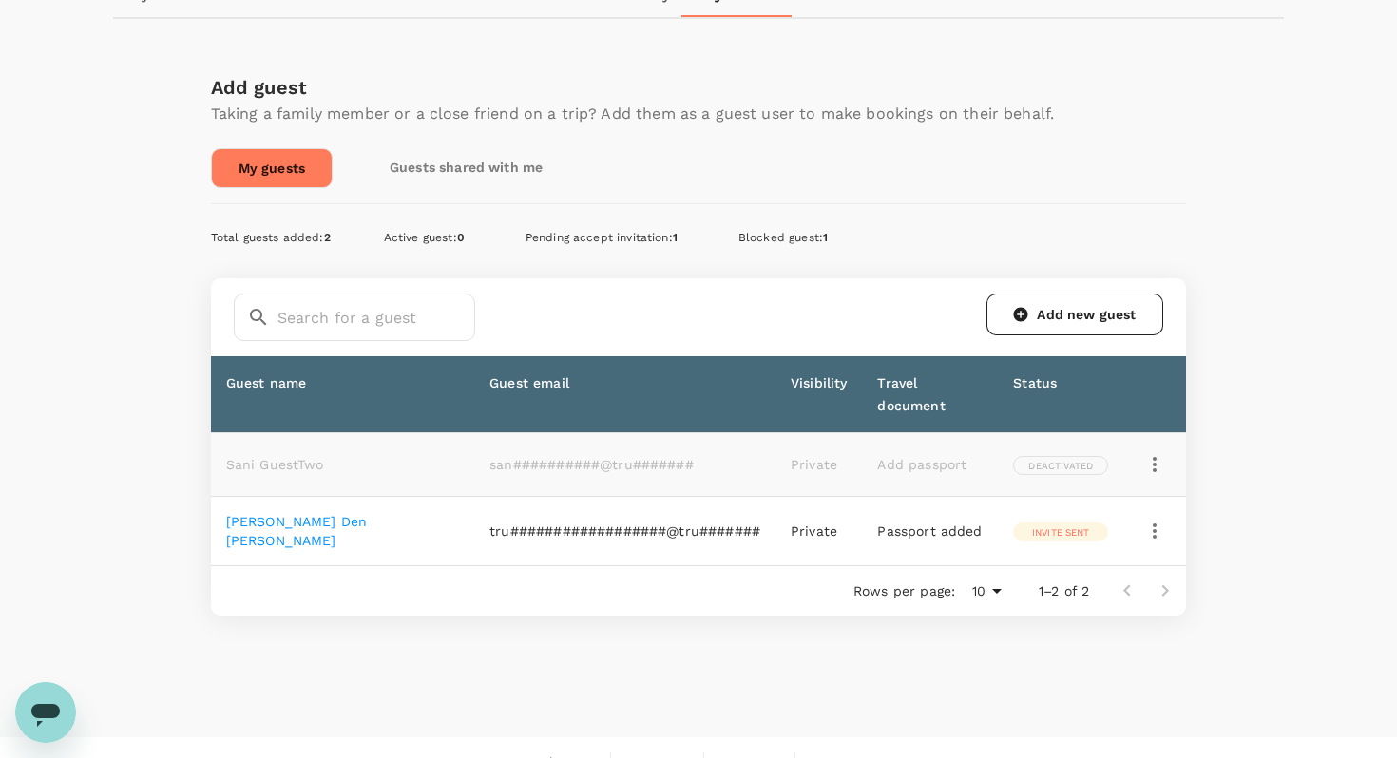
click at [335, 514] on link "[PERSON_NAME] den [PERSON_NAME]" at bounding box center [297, 531] width 142 height 34
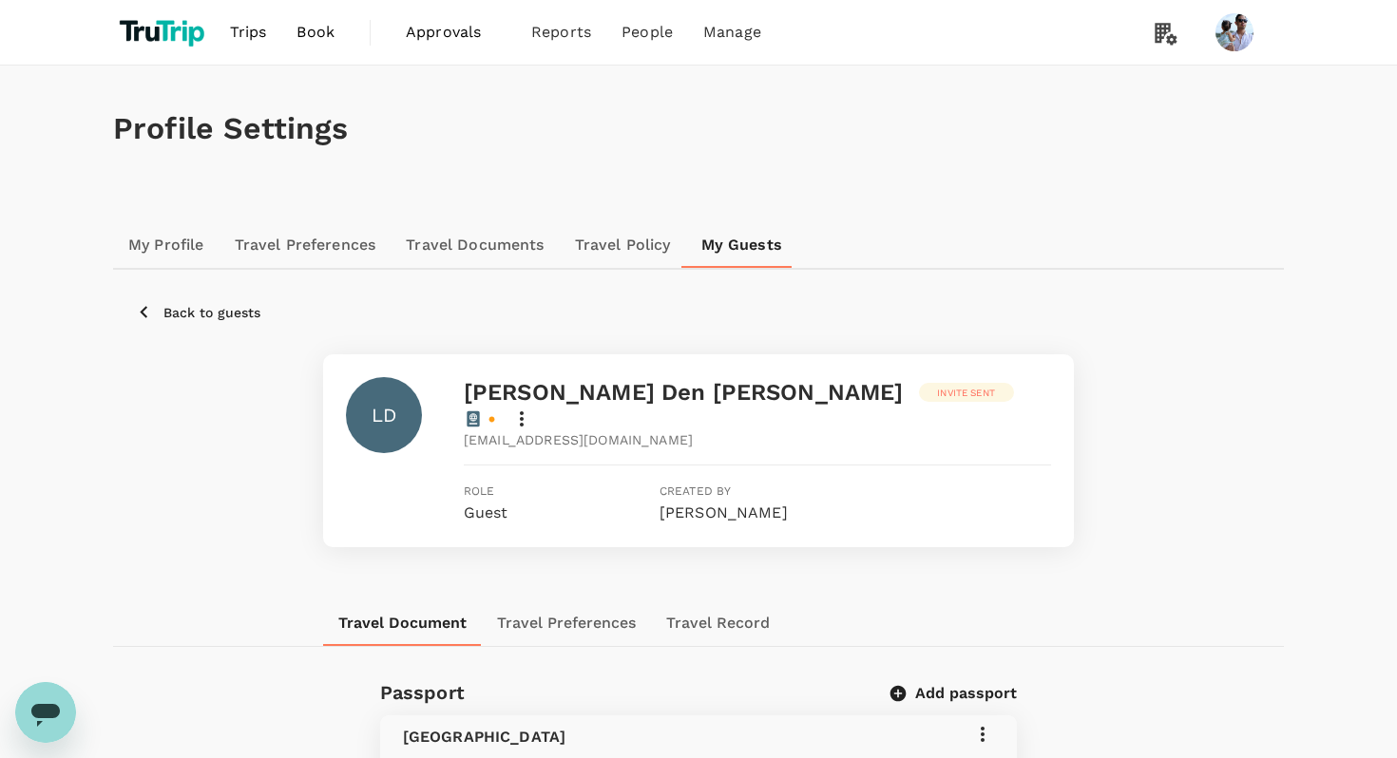
click at [533, 408] on icon at bounding box center [521, 419] width 23 height 23
click at [976, 596] on div "Deactivate this guest" at bounding box center [955, 579] width 190 height 46
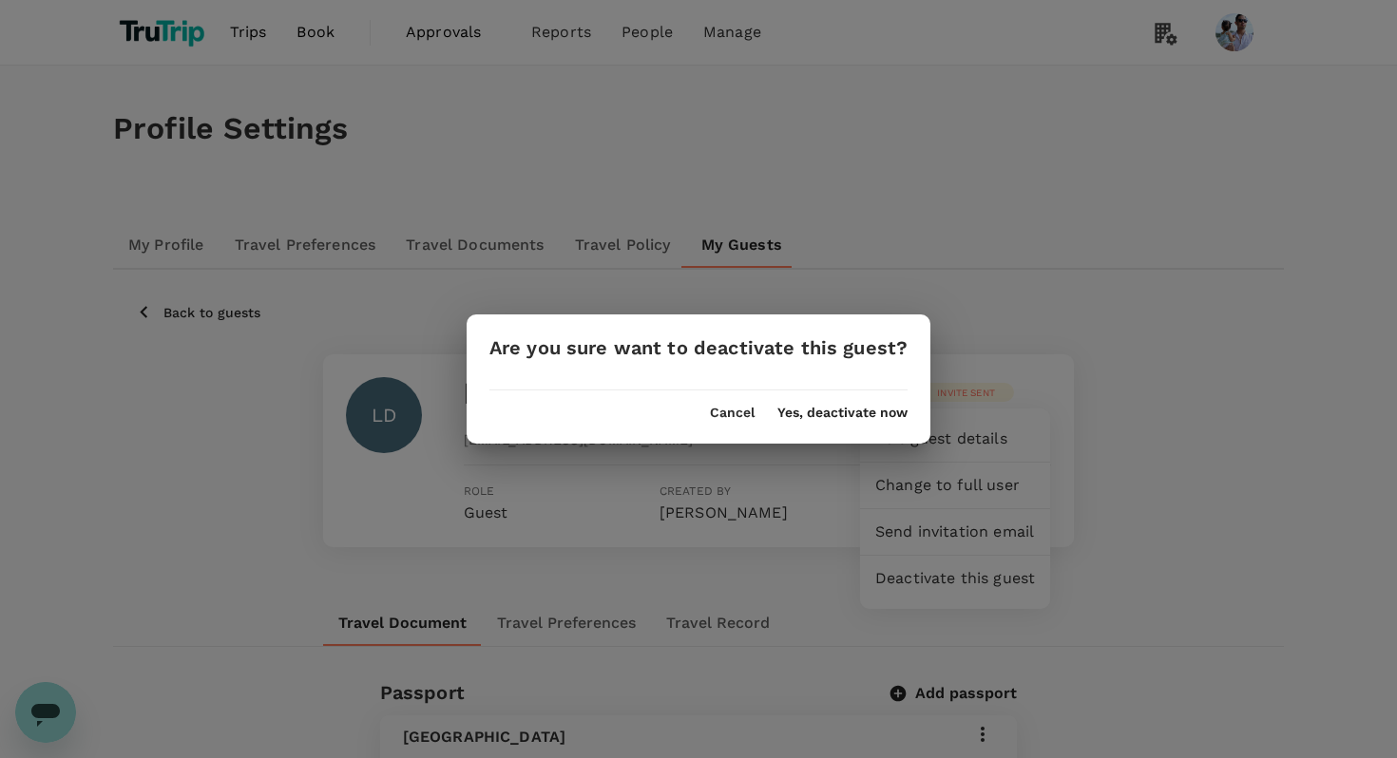
click at [869, 411] on button "Yes, deactivate now" at bounding box center [842, 413] width 130 height 15
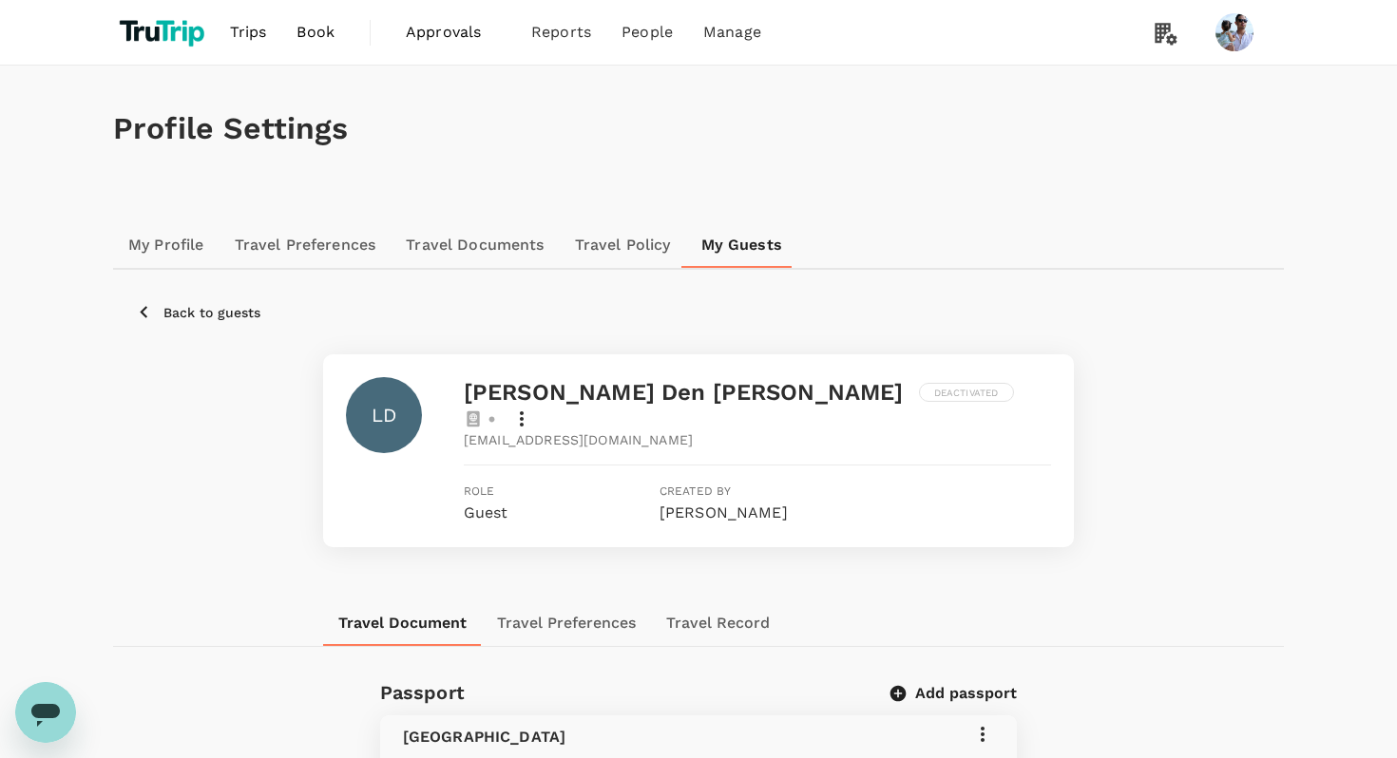
click at [215, 317] on p "Back to guests" at bounding box center [211, 312] width 97 height 19
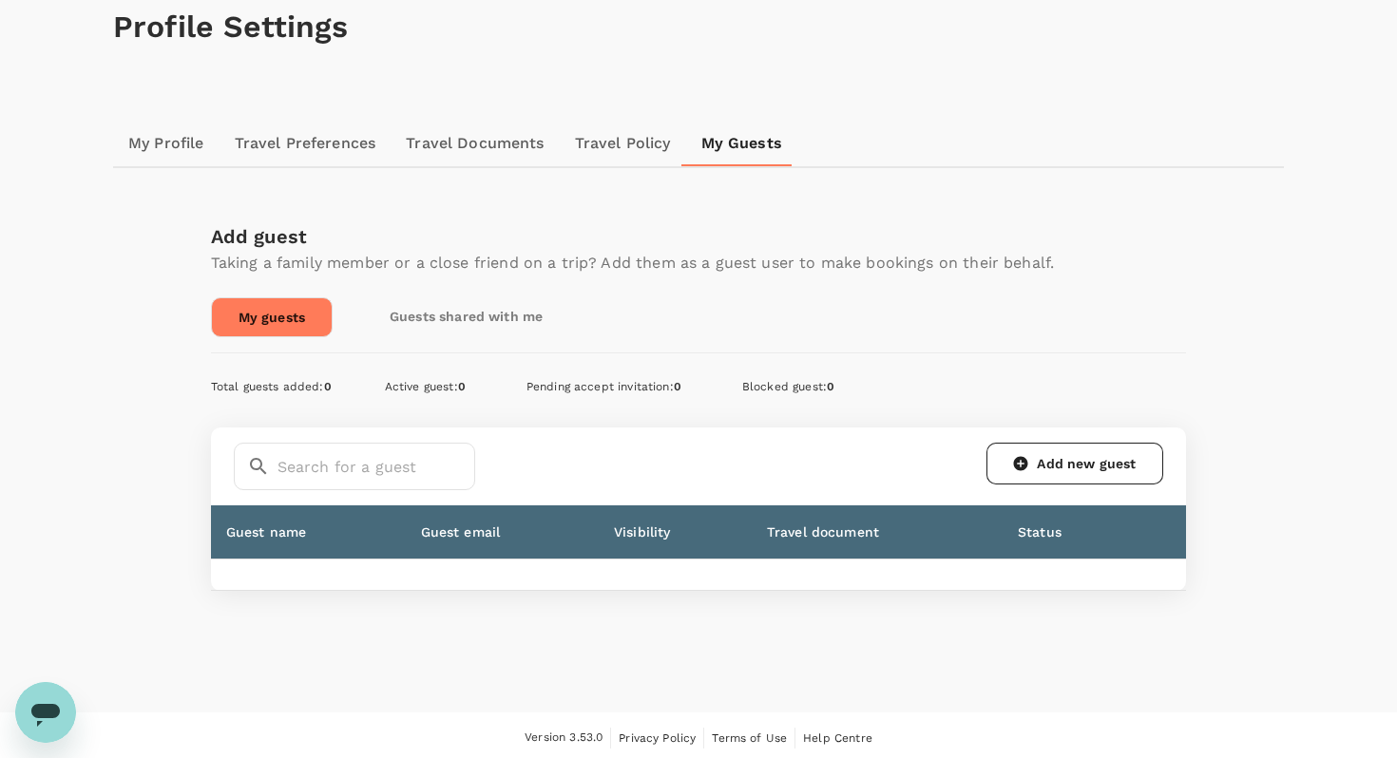
scroll to position [105, 0]
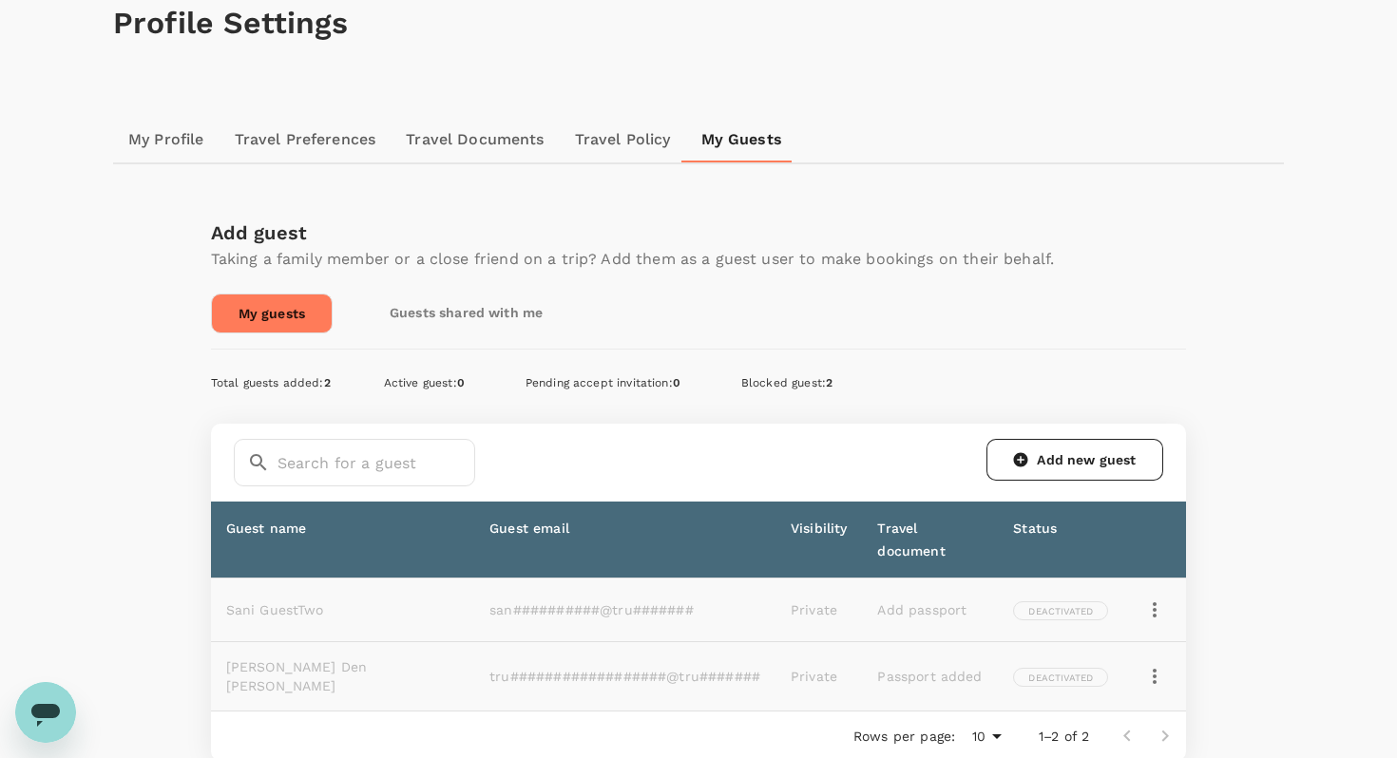
click at [280, 310] on link "My guests" at bounding box center [272, 314] width 122 height 40
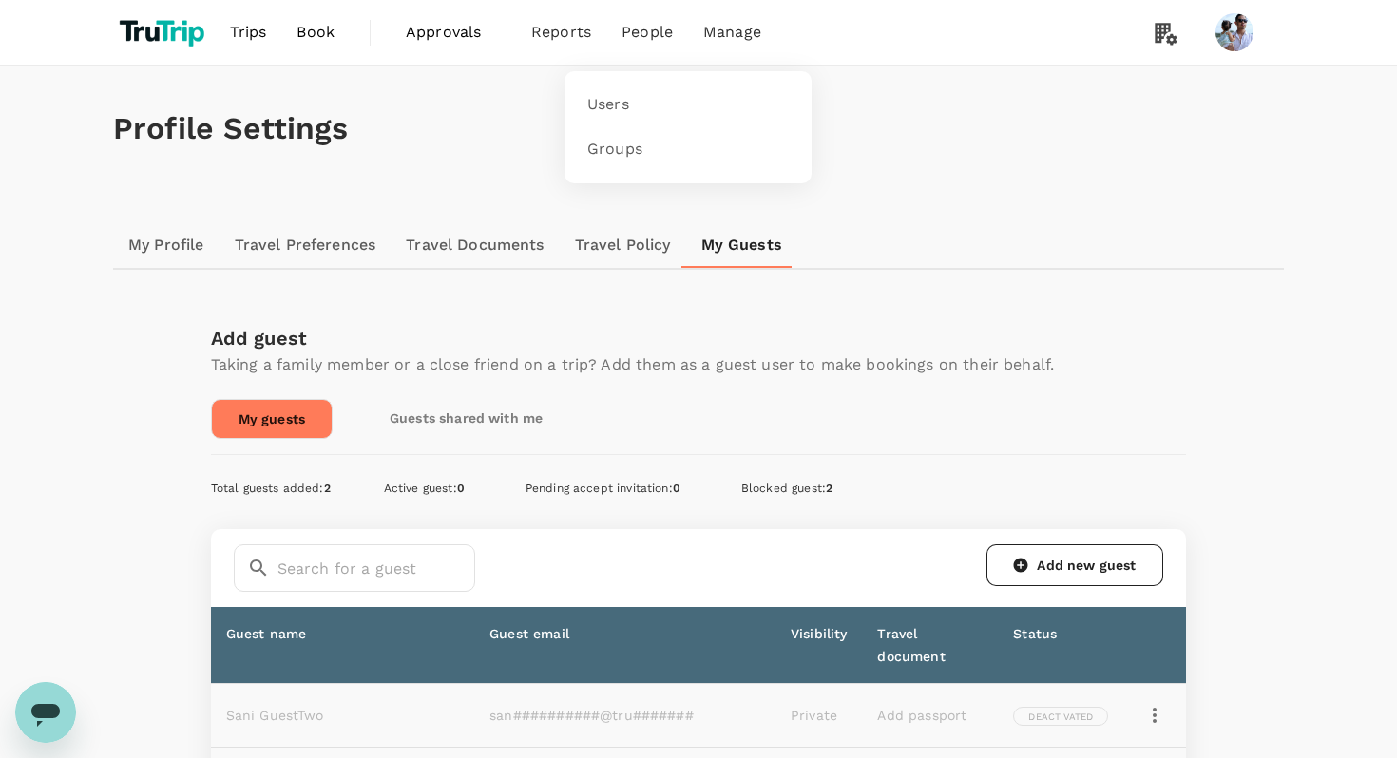
click at [655, 49] on li "People" at bounding box center [647, 32] width 82 height 65
click at [576, 117] on link "Users" at bounding box center [688, 105] width 224 height 45
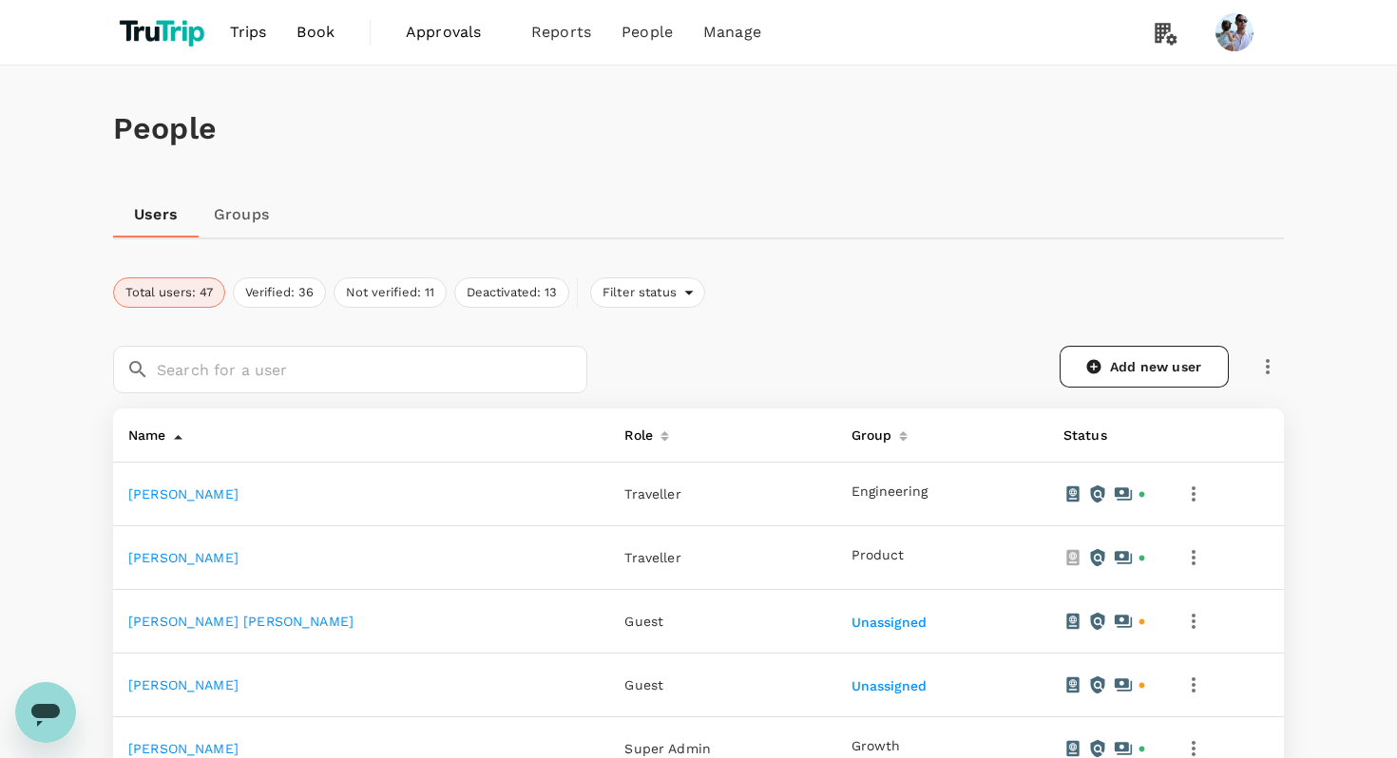
click at [227, 220] on link "Groups" at bounding box center [242, 215] width 86 height 46
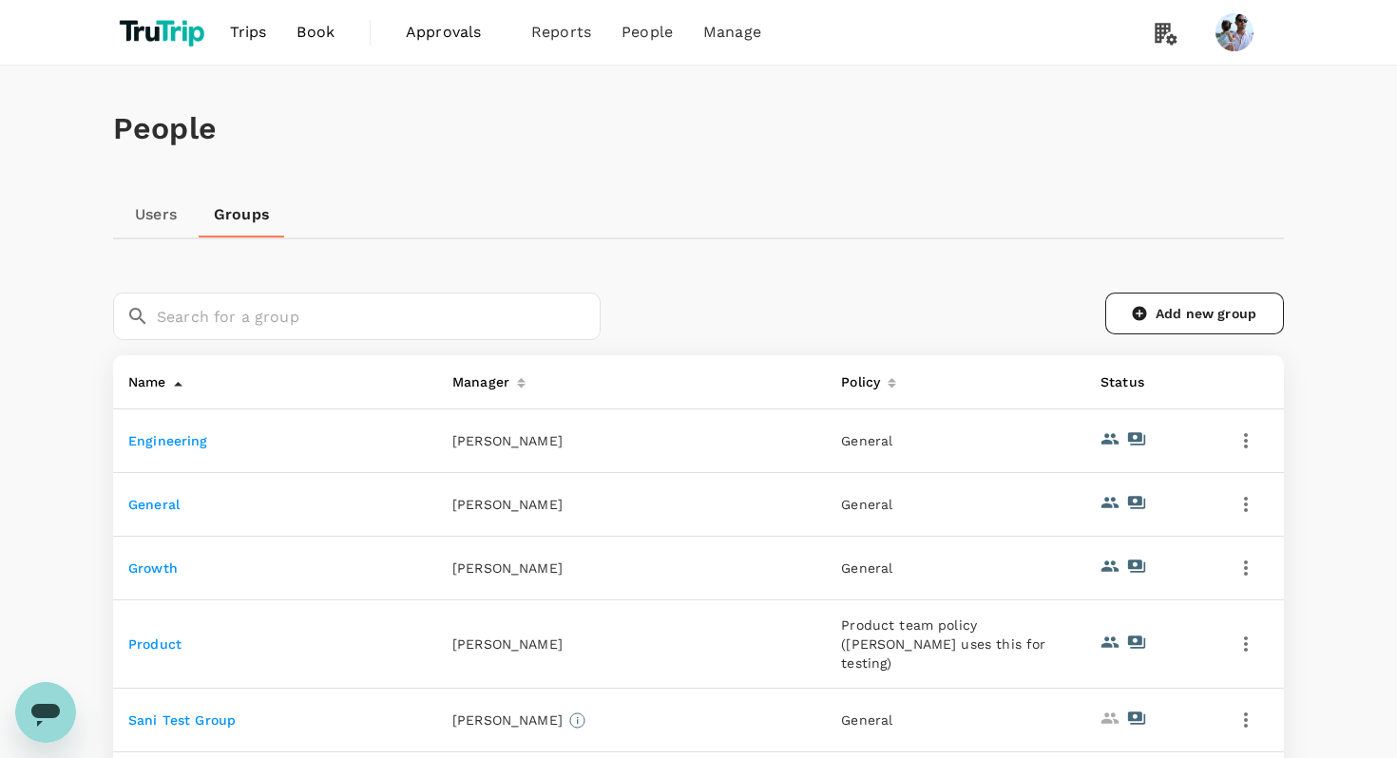
click at [177, 33] on img at bounding box center [164, 32] width 102 height 42
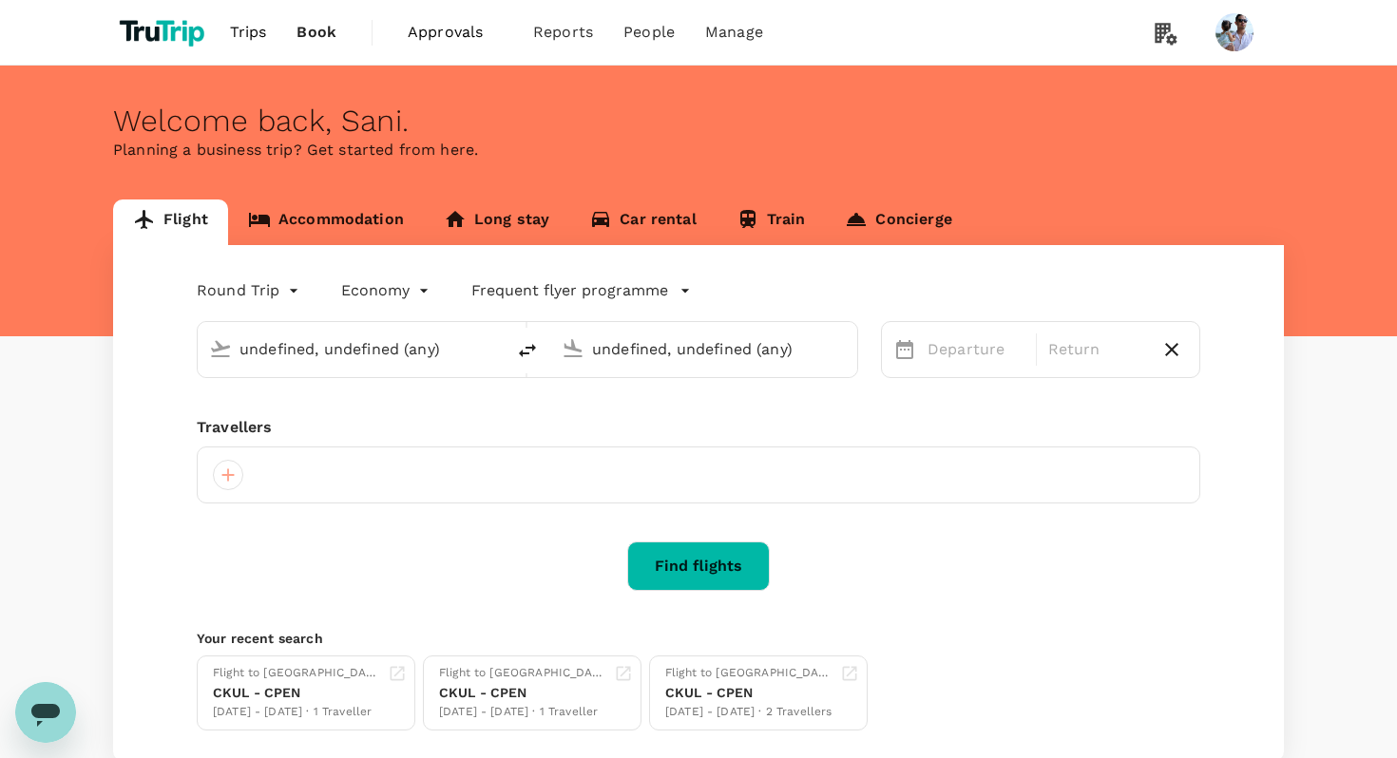
type input "[GEOGRAPHIC_DATA], [GEOGRAPHIC_DATA] (any)"
type input "Soekarno-Hatta Intl (CGK)"
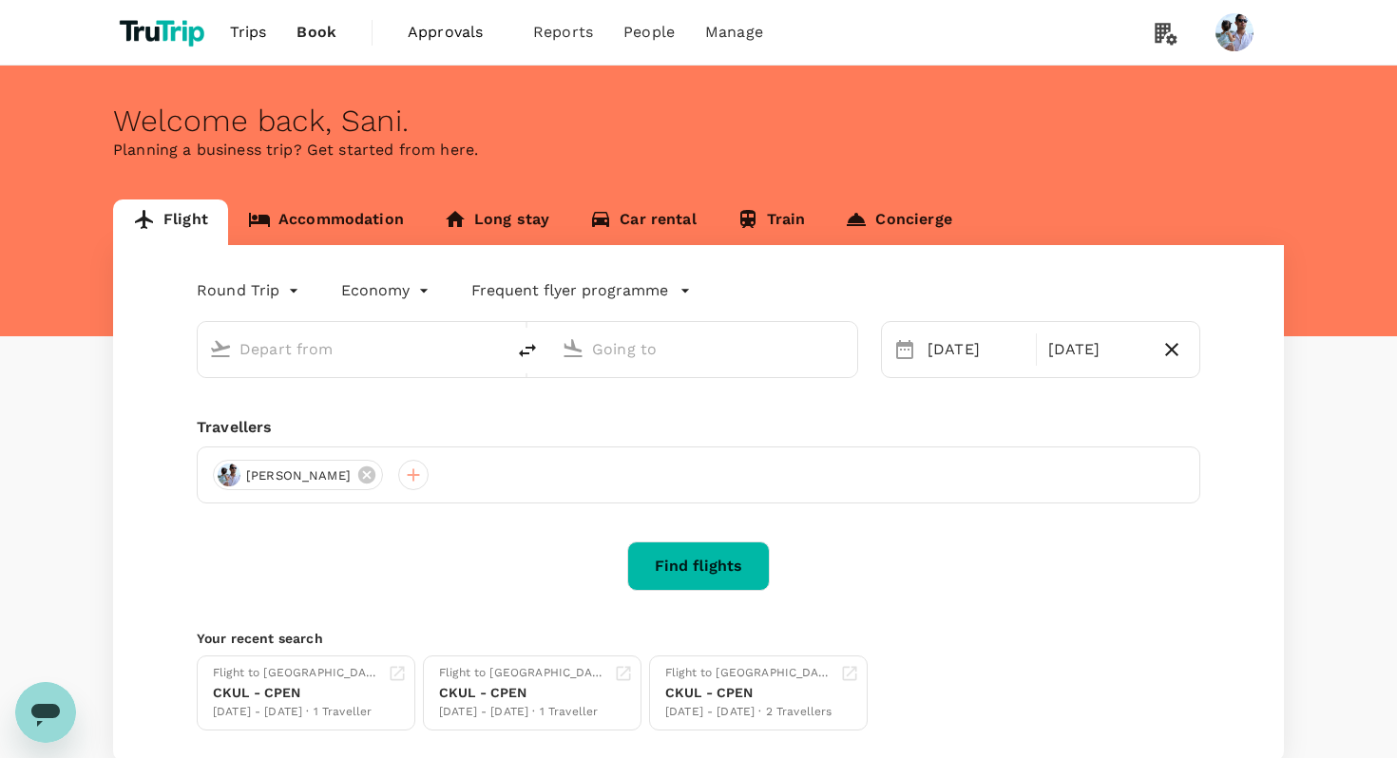
type input "[GEOGRAPHIC_DATA], [GEOGRAPHIC_DATA] (any)"
type input "Soekarno-Hatta Intl (CGK)"
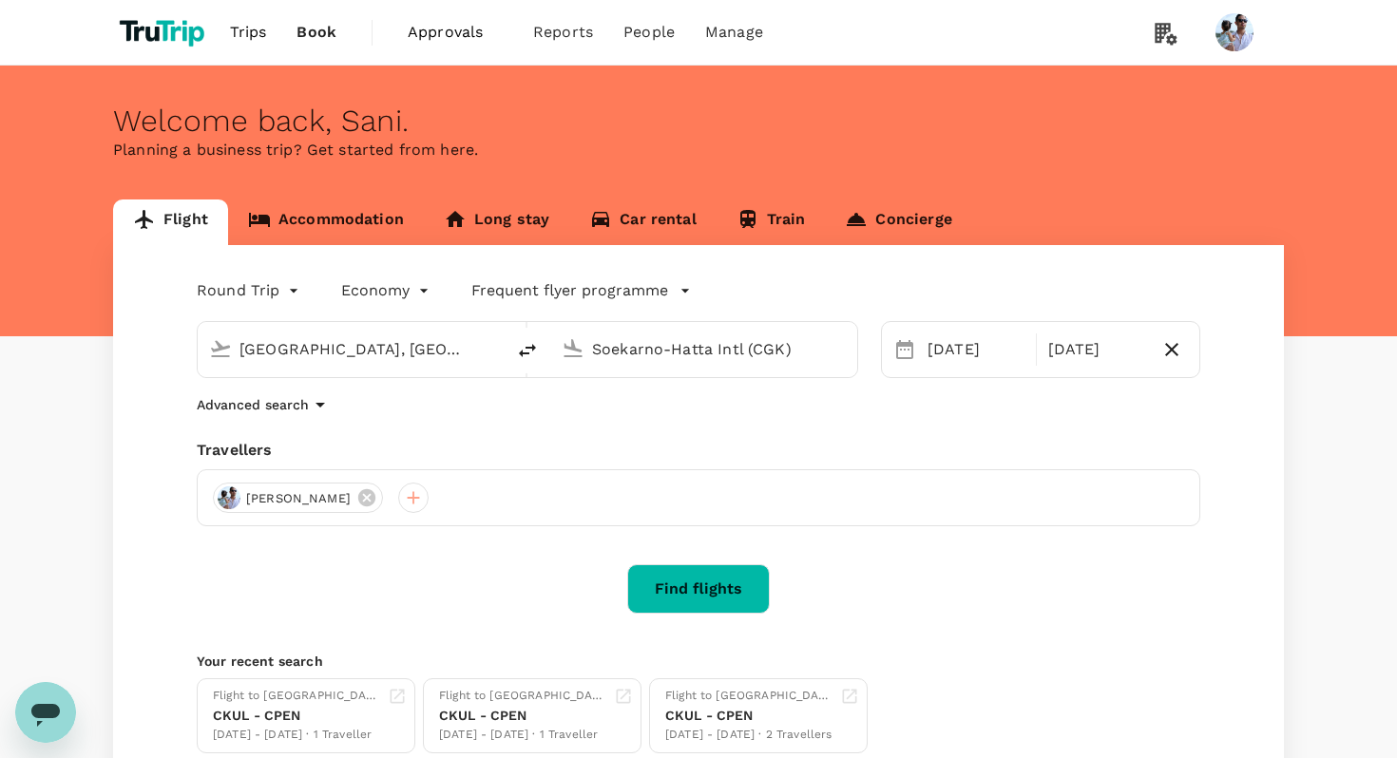
click at [685, 583] on button "Find flights" at bounding box center [698, 588] width 143 height 49
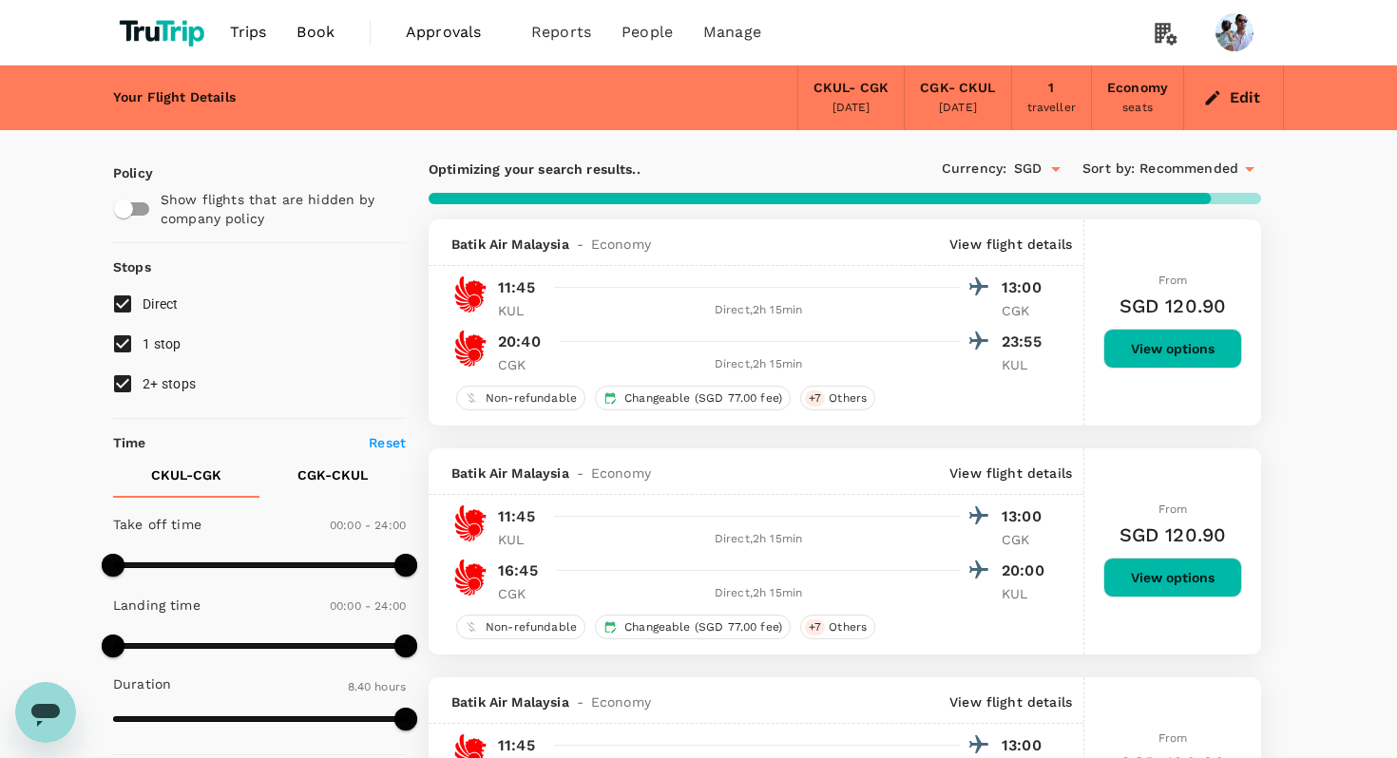
click at [1199, 353] on button "View options" at bounding box center [1172, 349] width 139 height 40
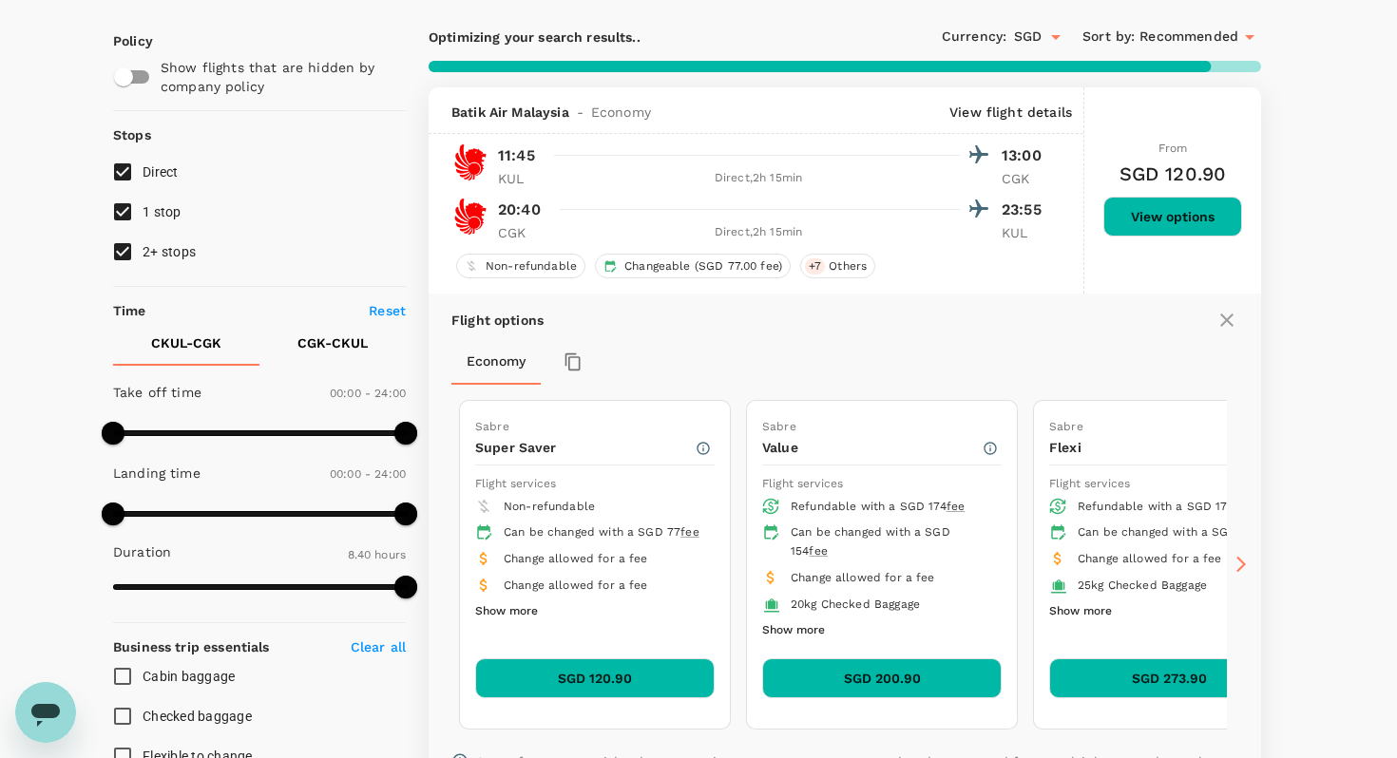
scroll to position [219, 0]
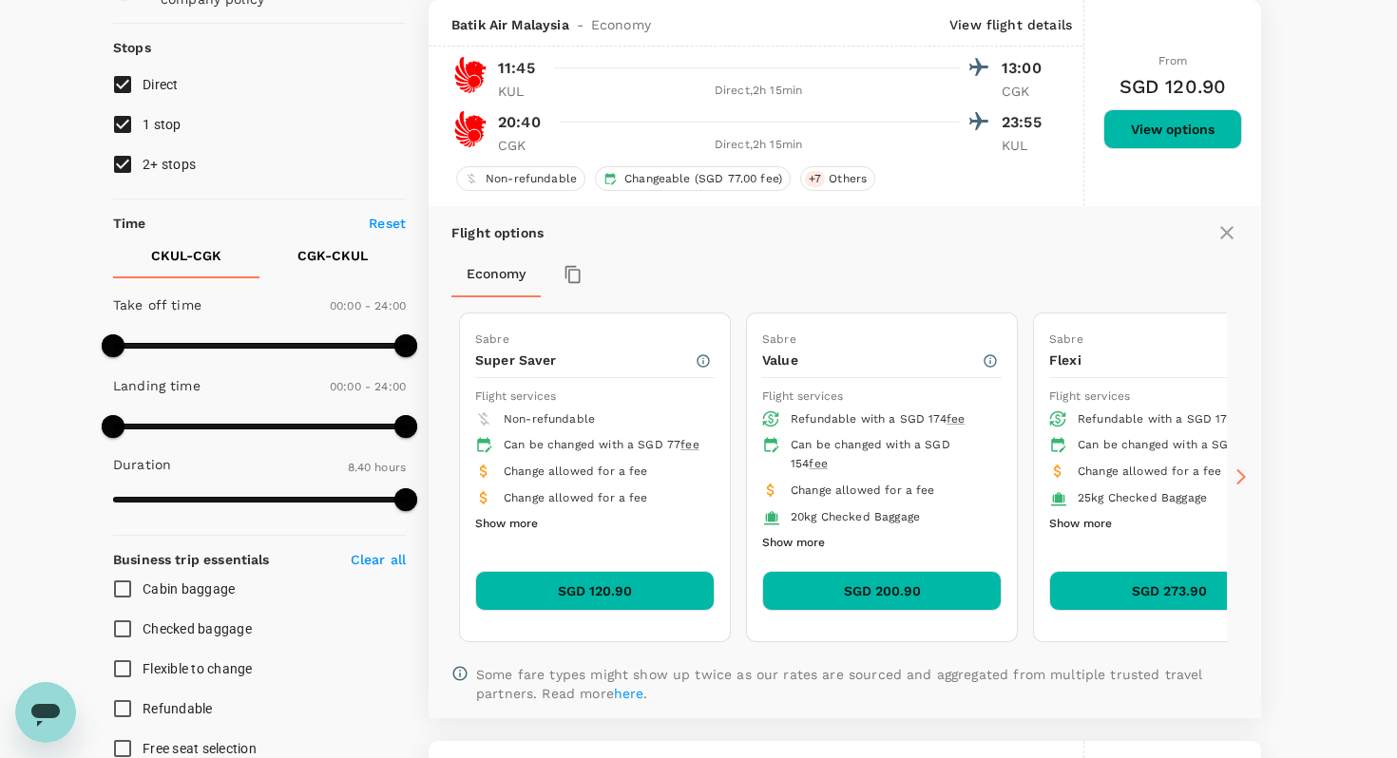
click at [624, 587] on button "SGD 120.90" at bounding box center [594, 591] width 239 height 40
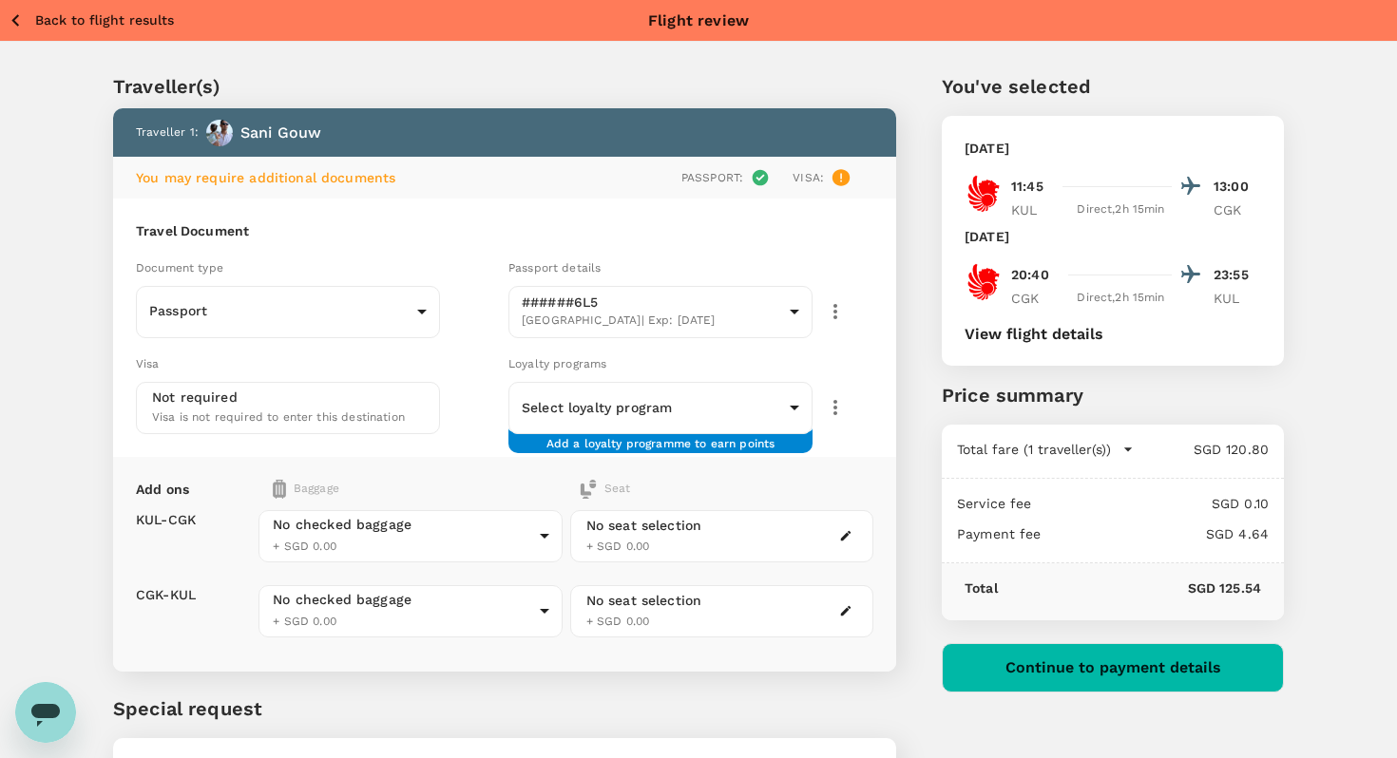
click at [1104, 671] on button "Continue to payment details" at bounding box center [1113, 667] width 342 height 49
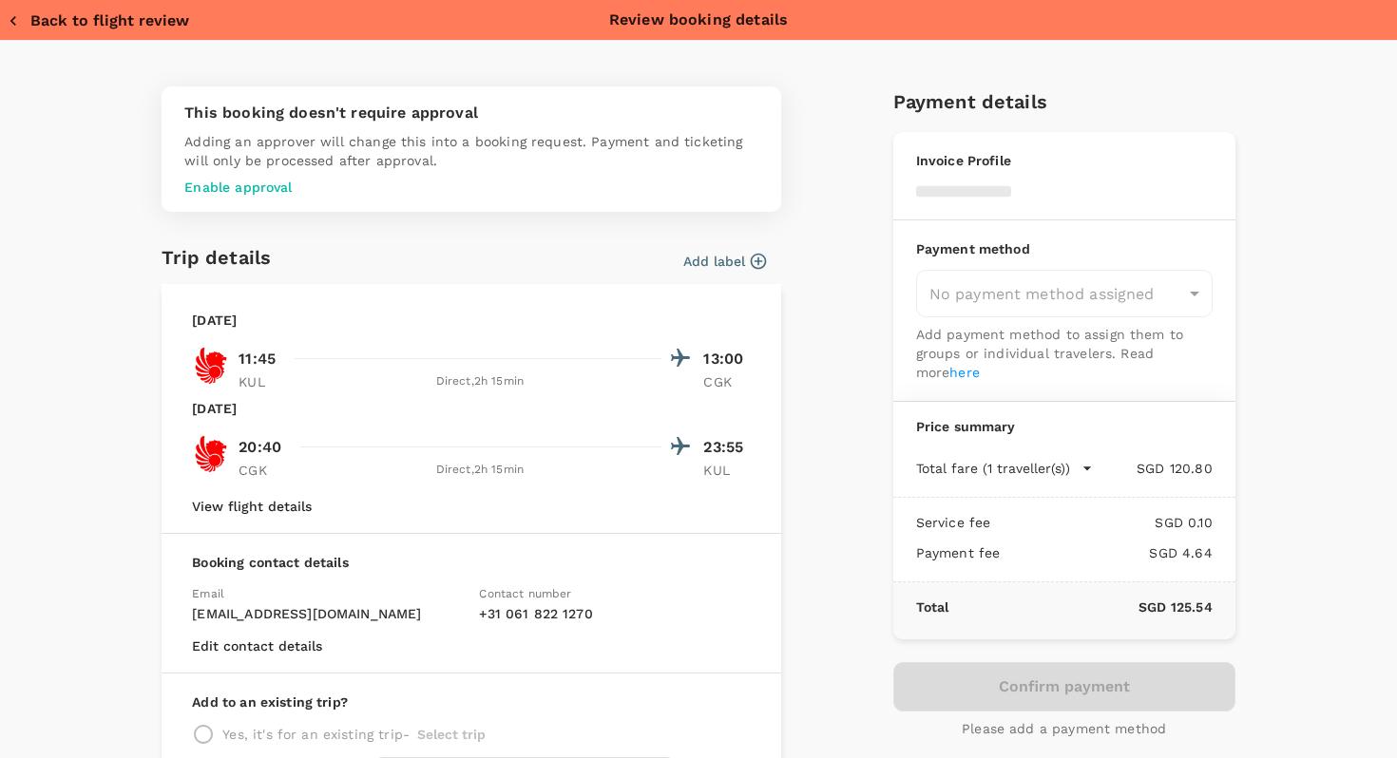
type input "957ea809-f6d8-4812-b2fe-650ca3c26ab6"
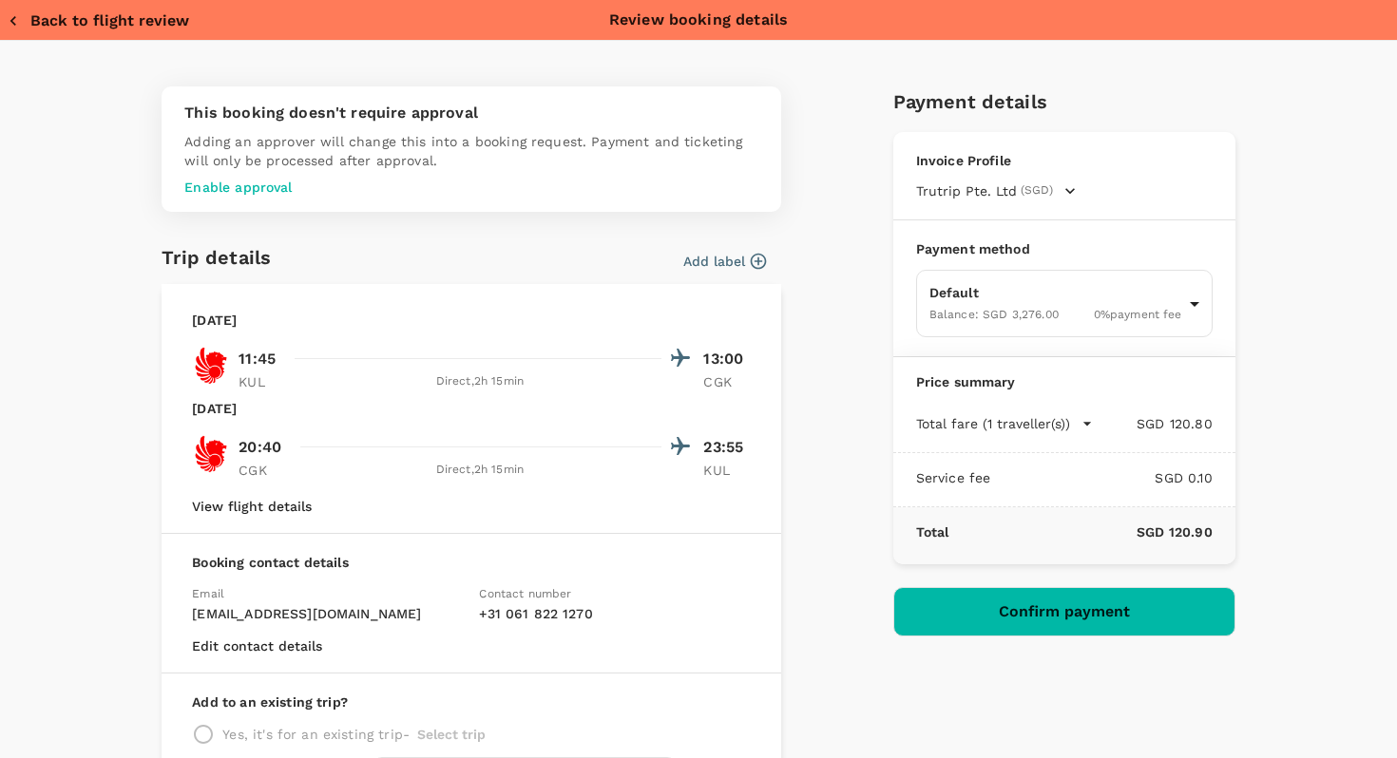
click at [1009, 190] on span "Trutrip Pte. Ltd" at bounding box center [966, 190] width 101 height 19
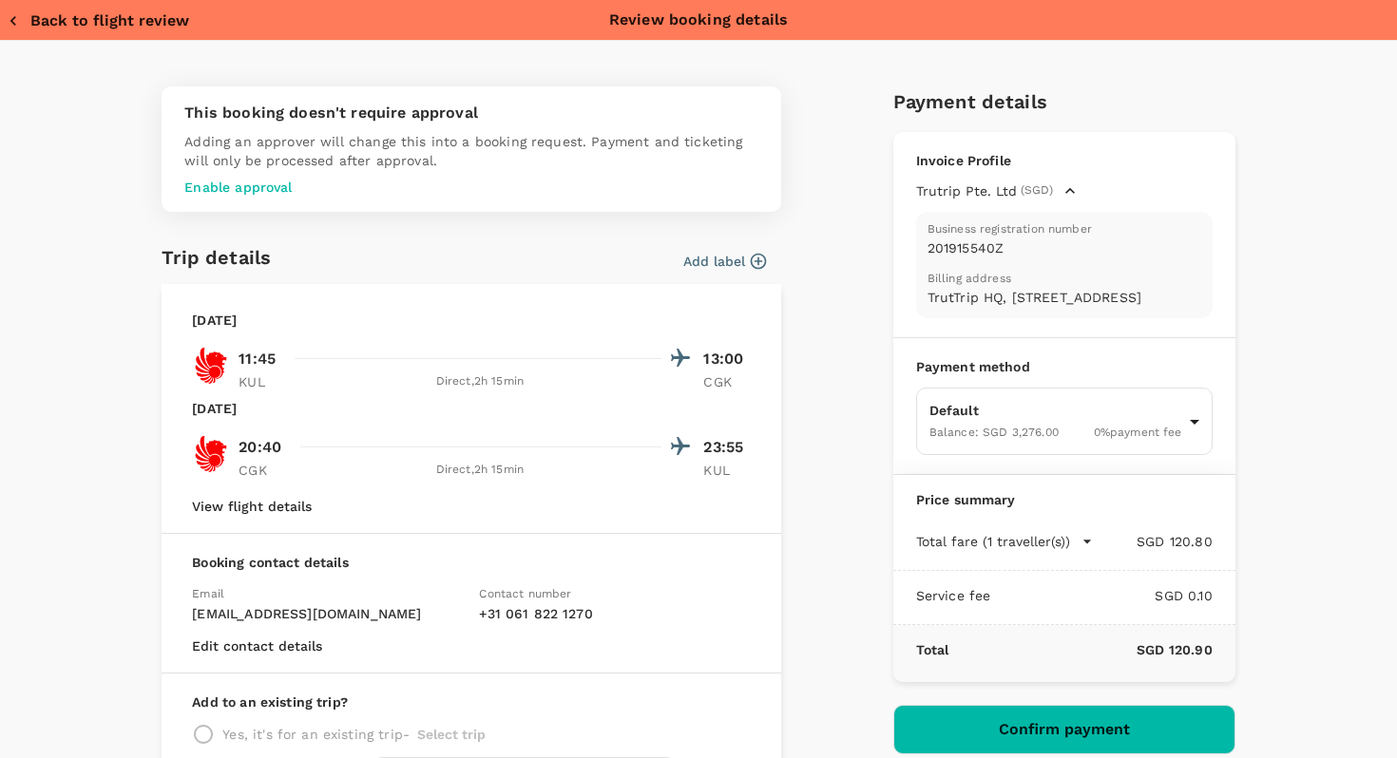
click at [1003, 307] on p "TrutTrip HQ, [STREET_ADDRESS]" at bounding box center [1064, 297] width 274 height 19
click at [986, 273] on span "Billing address" at bounding box center [1064, 278] width 274 height 11
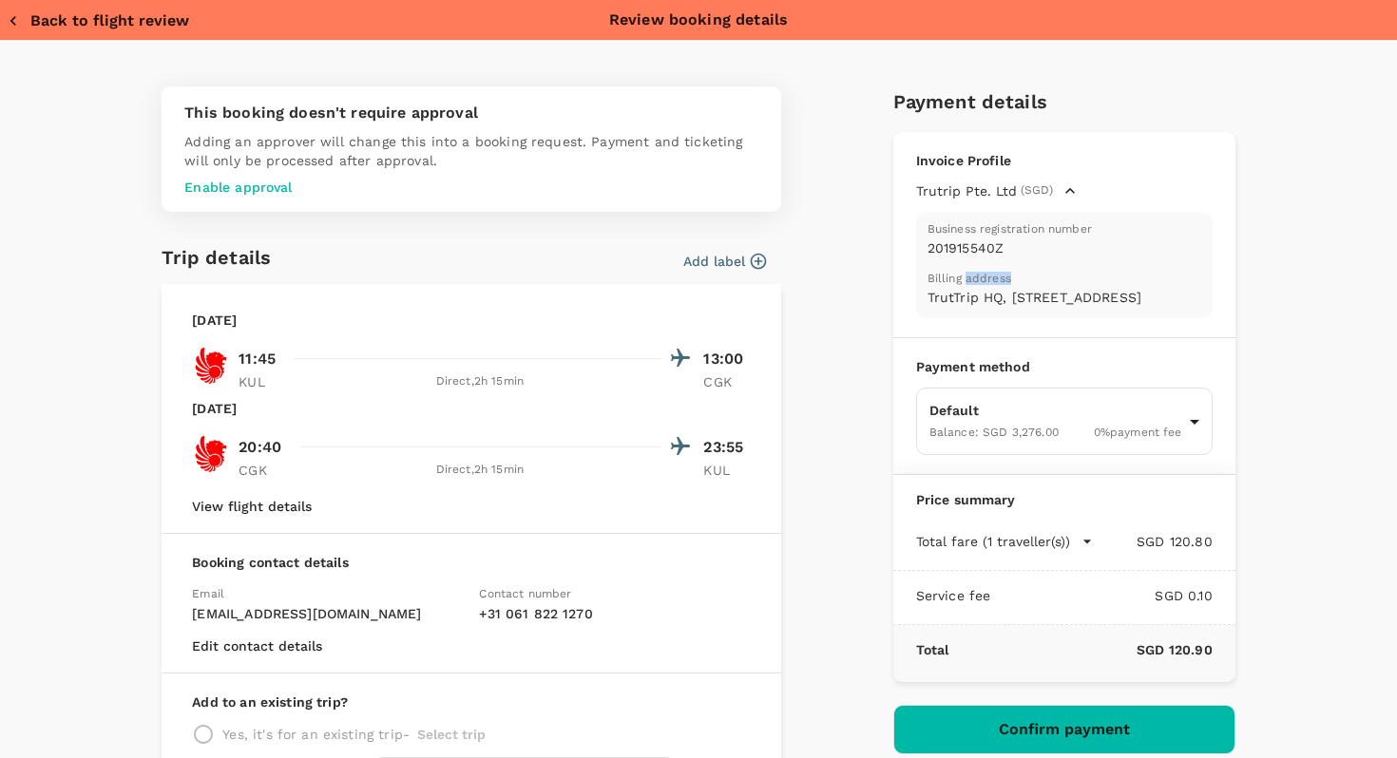
click at [1075, 177] on div "Invoice Profile Trutrip Pte. Ltd (SGD) Business registration number 201915540Z …" at bounding box center [1064, 235] width 342 height 206
click at [1058, 200] on div "Business registration number 201915540Z Billing address [GEOGRAPHIC_DATA][STREE…" at bounding box center [1064, 259] width 296 height 118
click at [1060, 196] on icon "button" at bounding box center [1069, 190] width 19 height 19
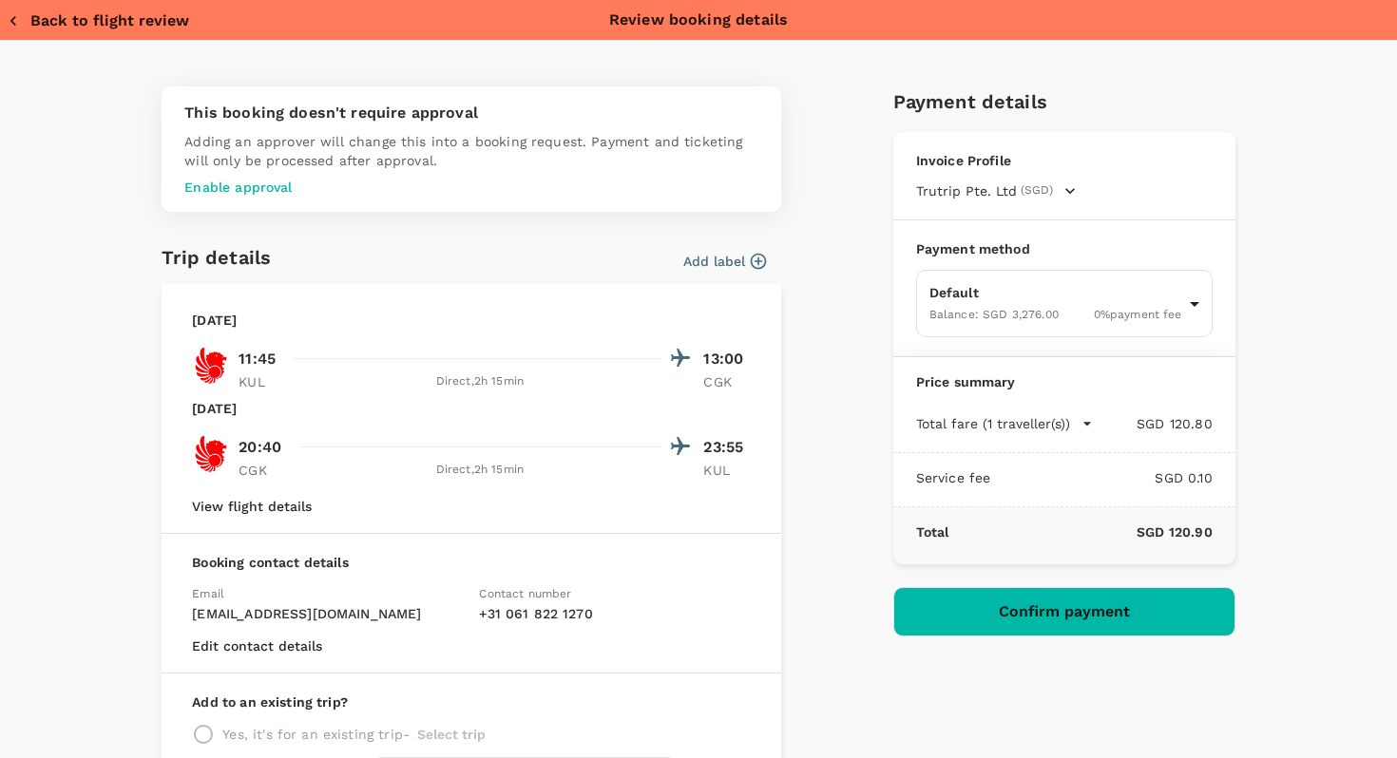
click at [1063, 188] on icon "button" at bounding box center [1069, 190] width 19 height 19
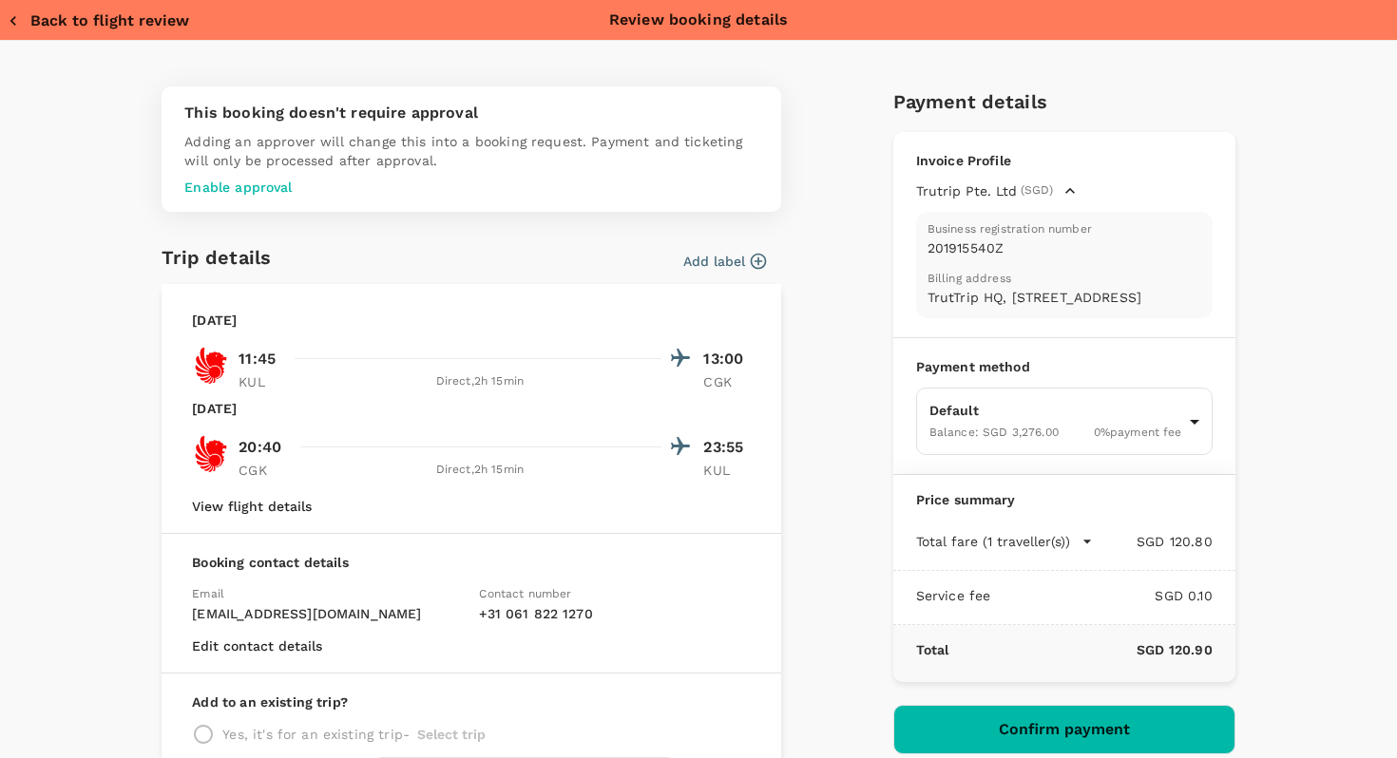
click at [86, 23] on button "Back to flight review" at bounding box center [98, 20] width 181 height 19
